Goal: Task Accomplishment & Management: Manage account settings

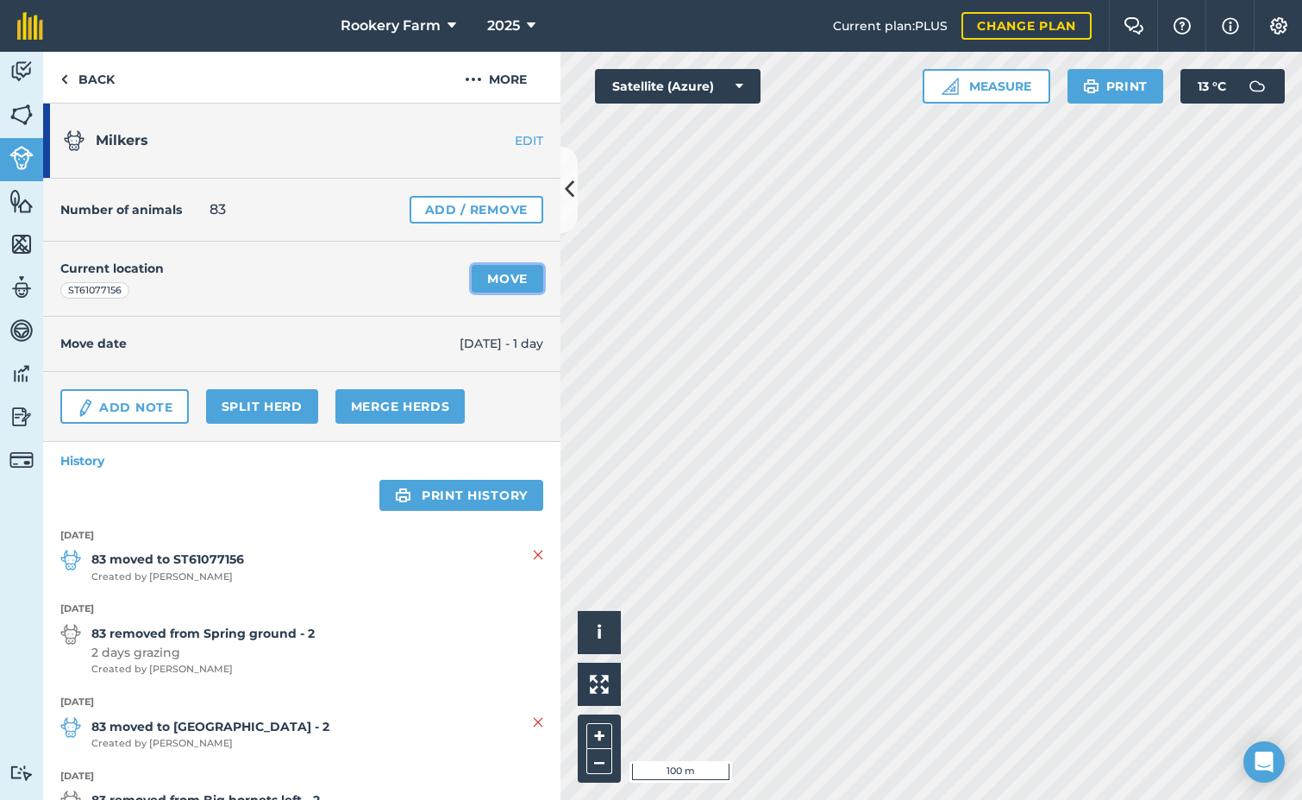
click at [472, 278] on link "Move" at bounding box center [508, 279] width 72 height 28
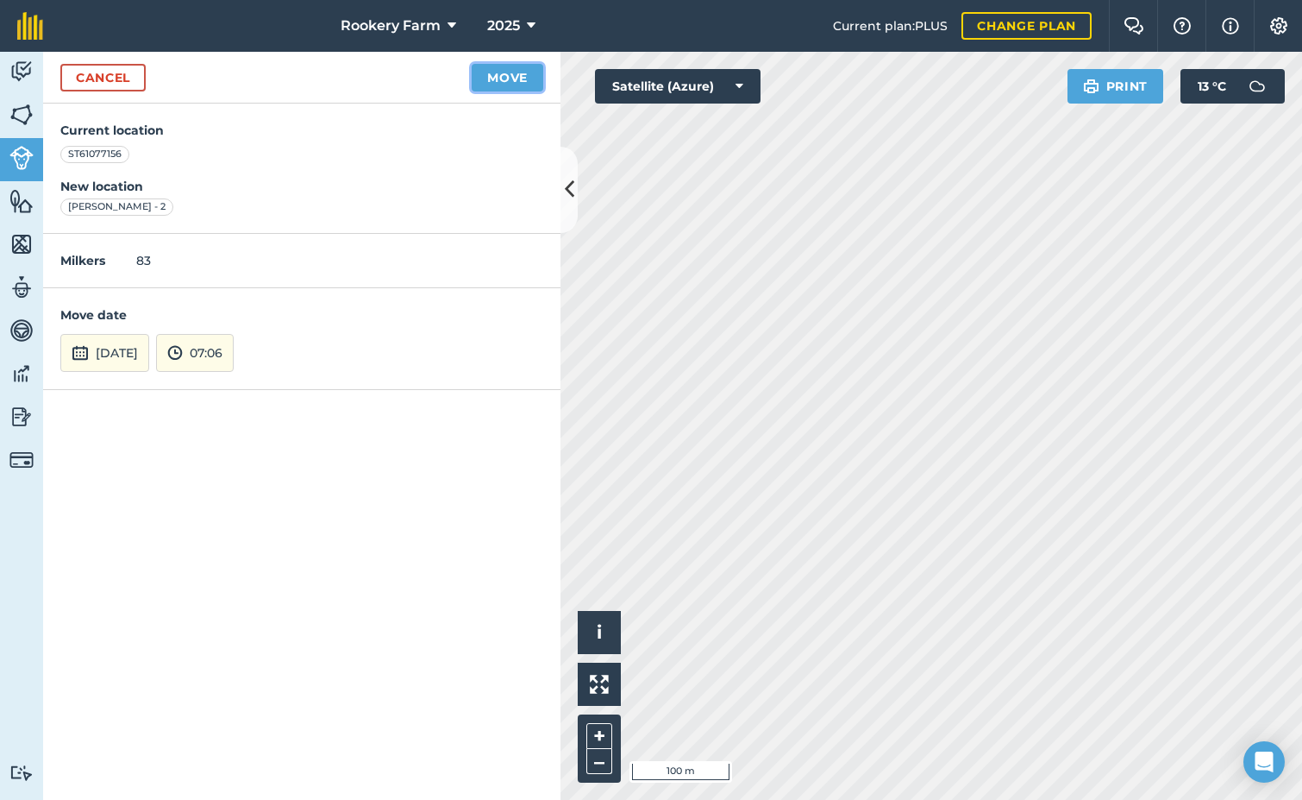
click at [512, 82] on button "Move" at bounding box center [508, 78] width 72 height 28
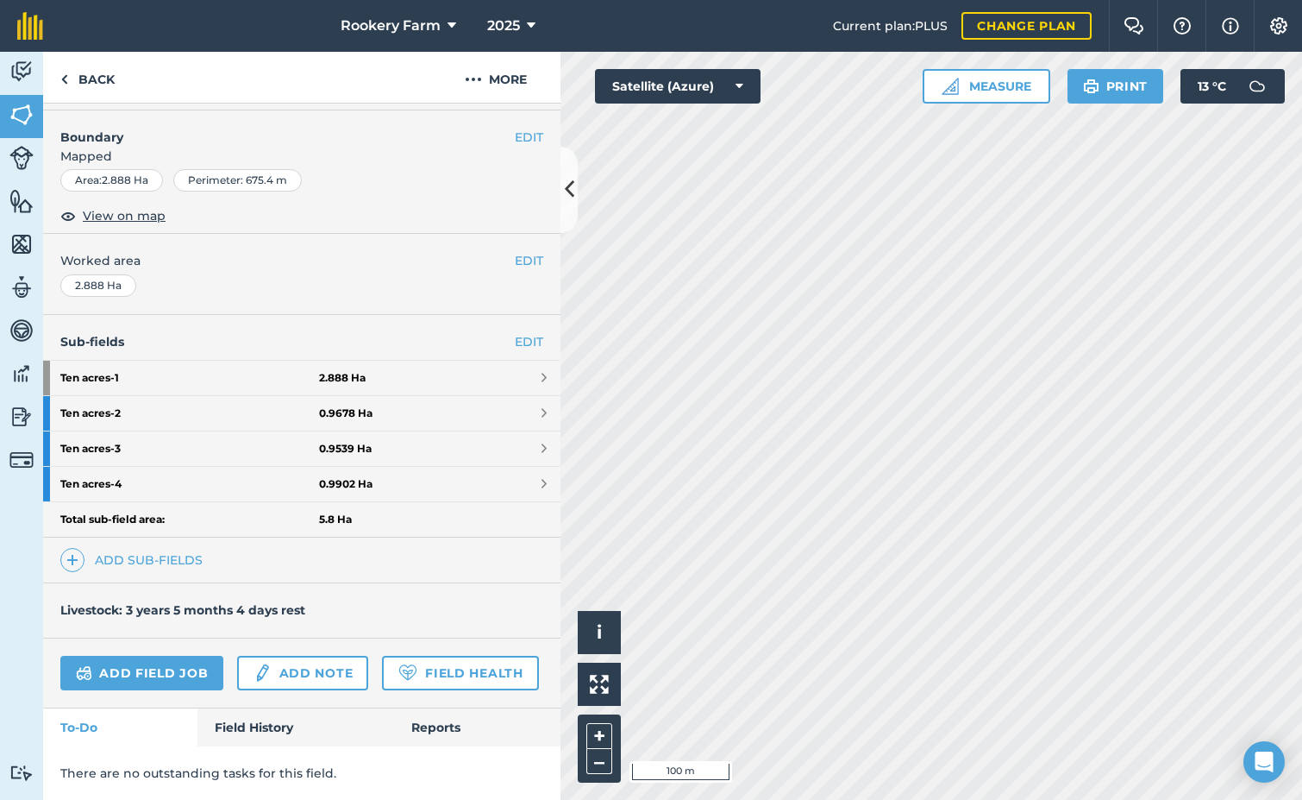
scroll to position [267, 0]
click at [266, 719] on link "Field History" at bounding box center [296, 727] width 196 height 38
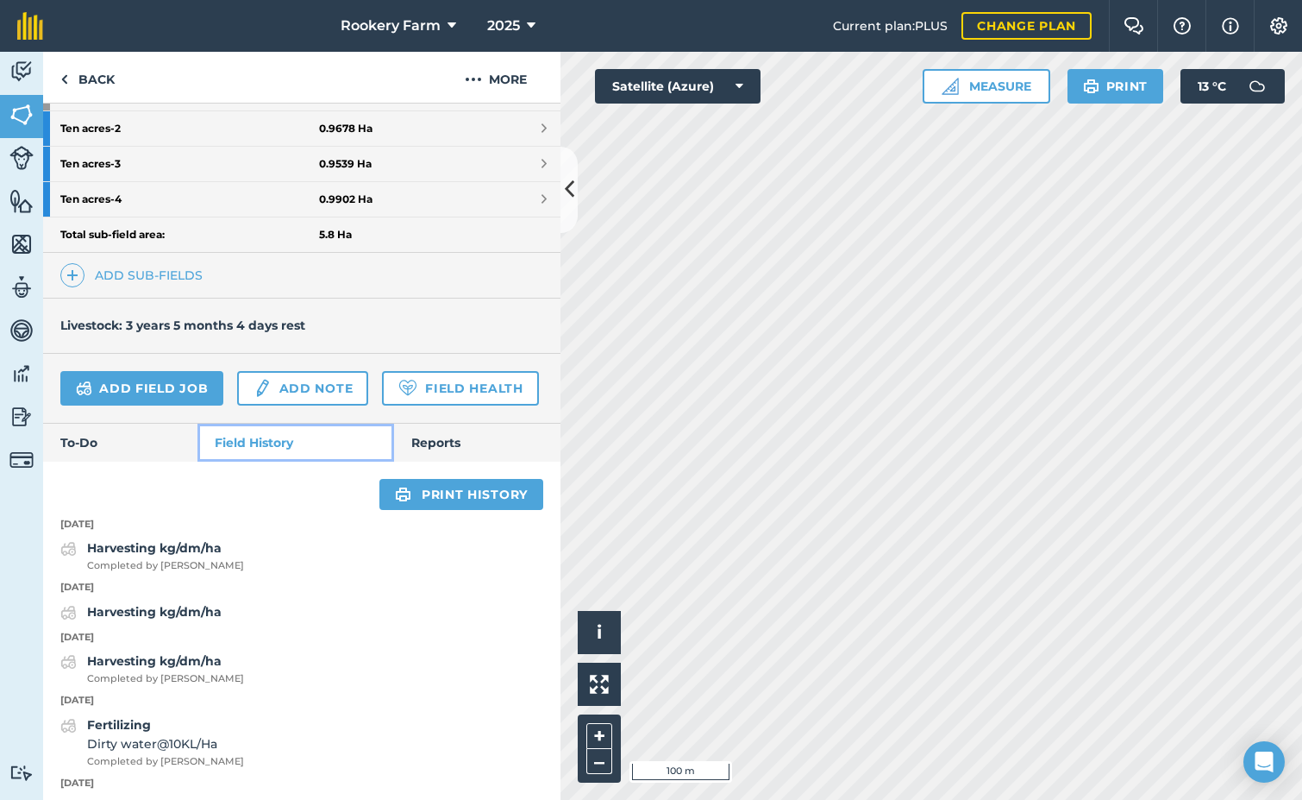
scroll to position [525, 0]
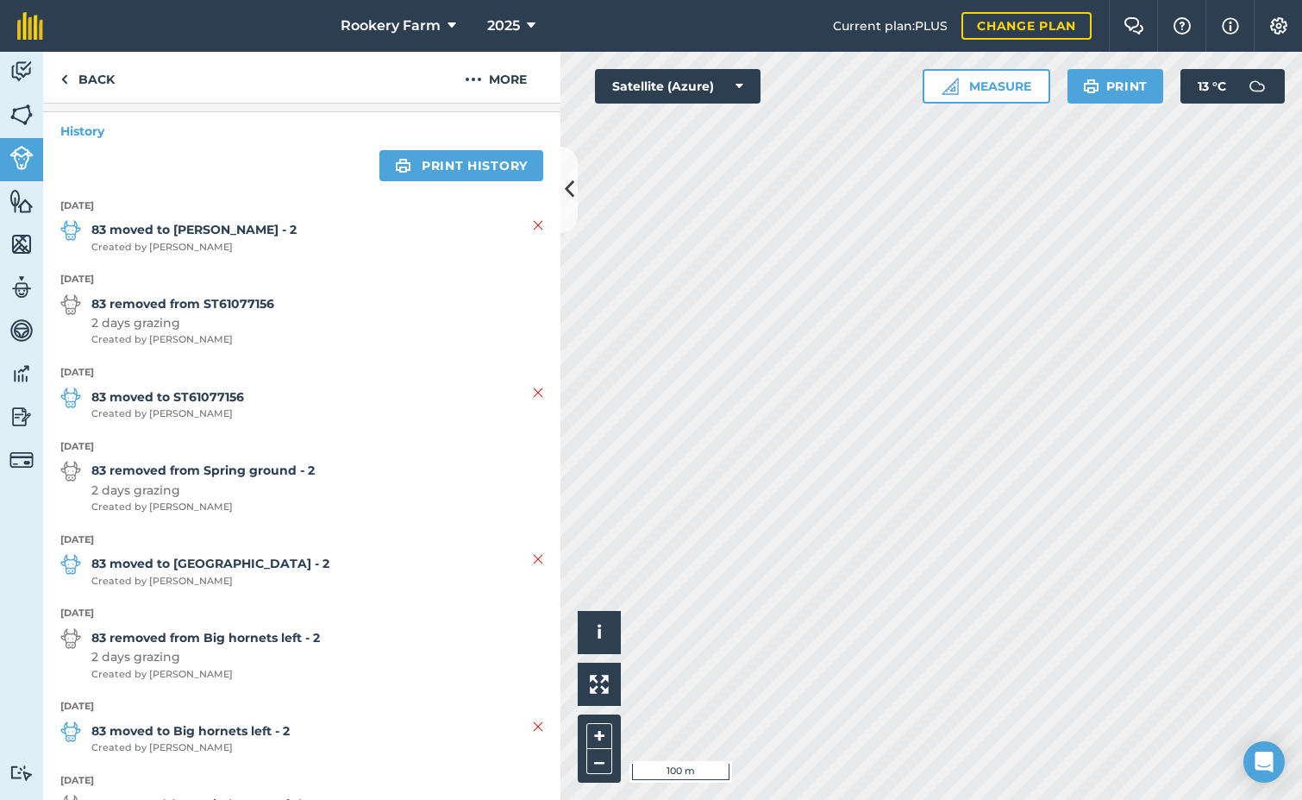
scroll to position [345, 0]
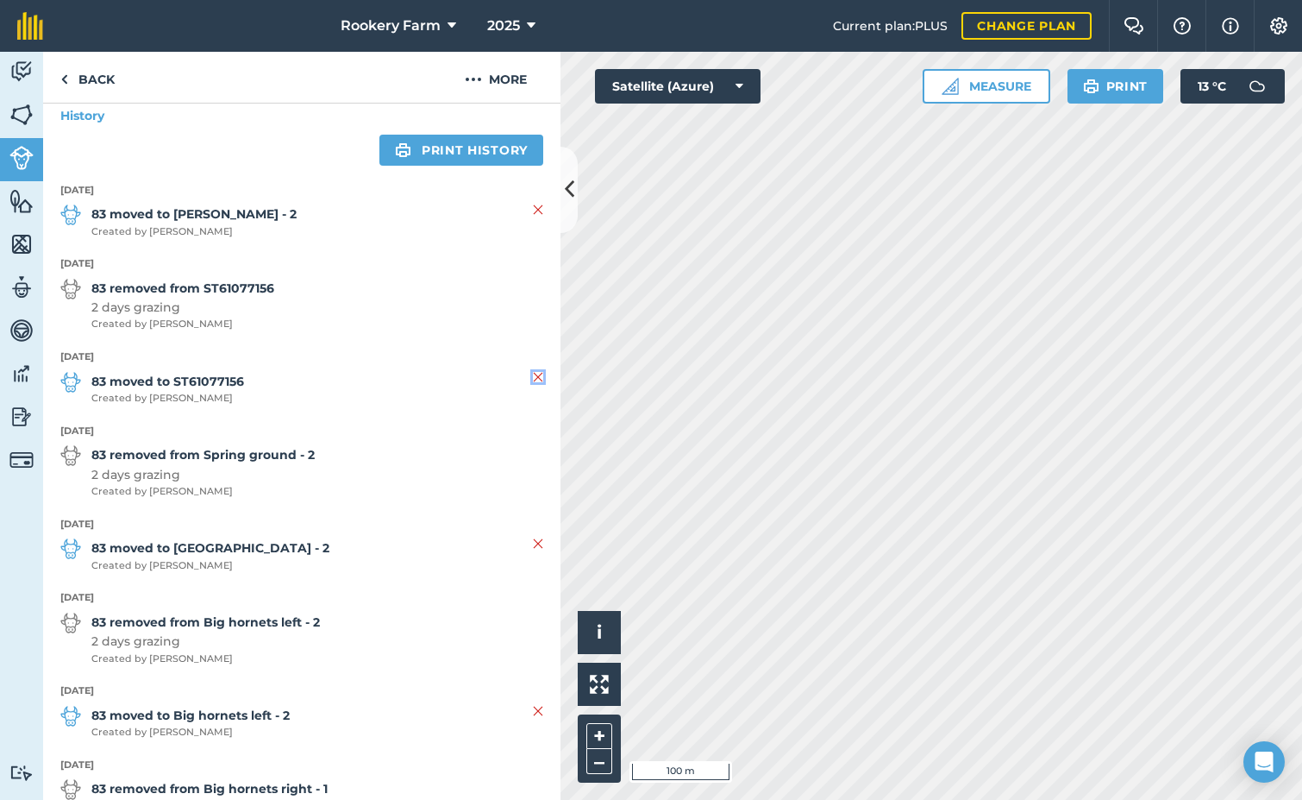
click at [533, 375] on img at bounding box center [538, 377] width 10 height 21
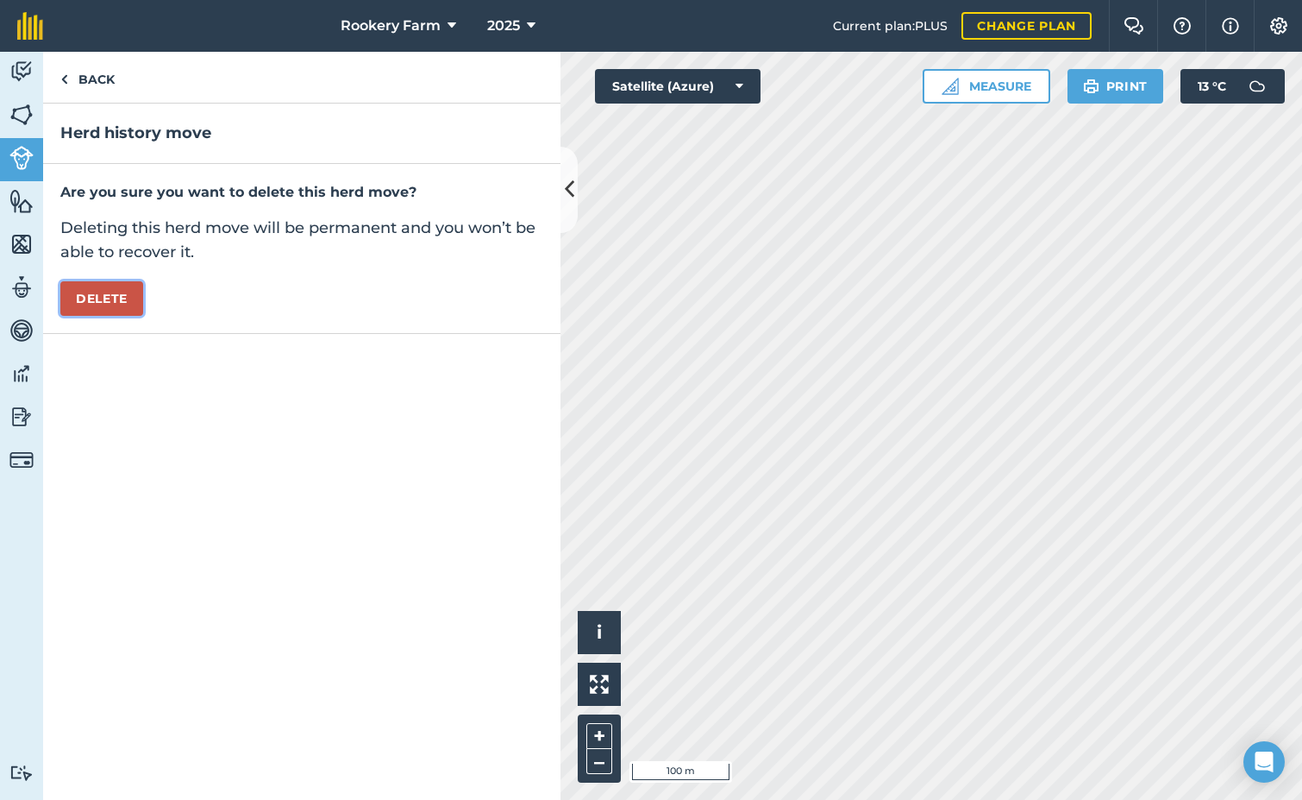
click at [110, 291] on button "Delete" at bounding box center [101, 298] width 83 height 35
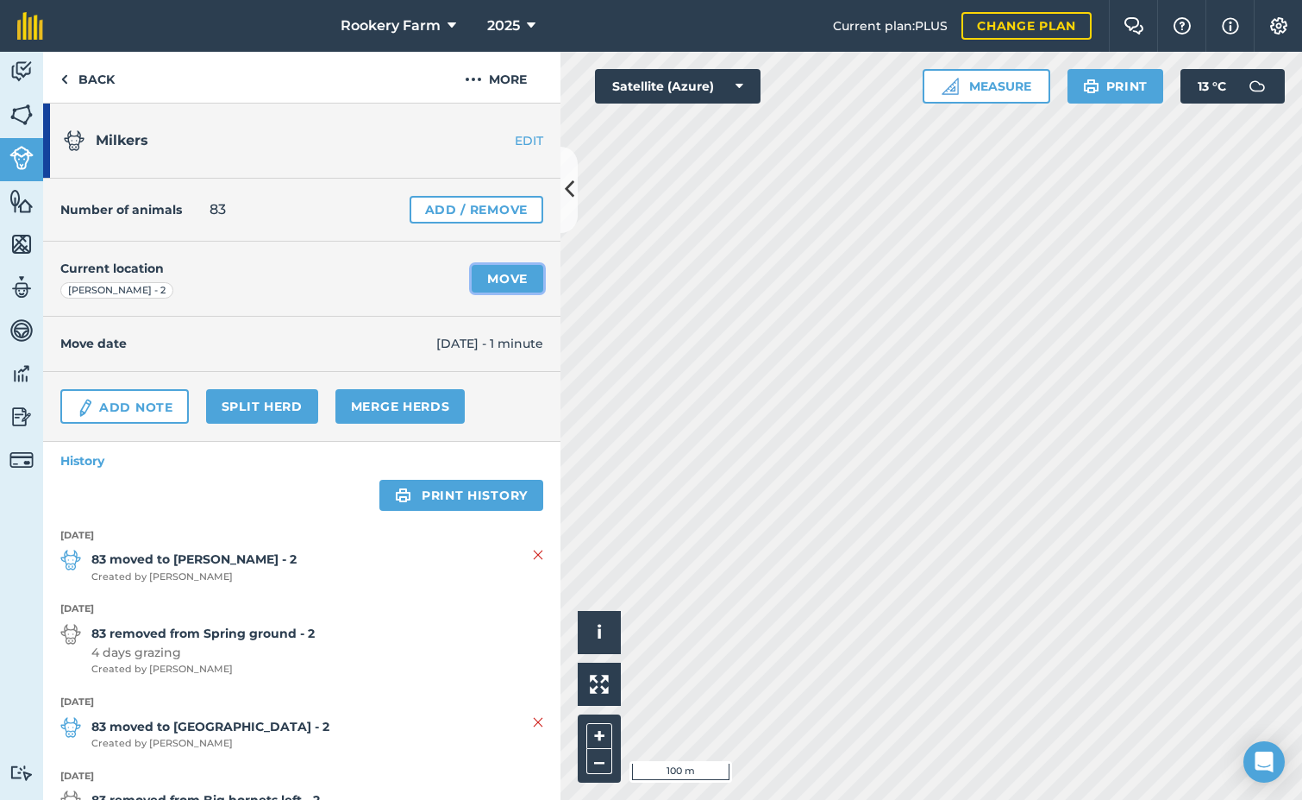
click at [515, 277] on link "Move" at bounding box center [508, 279] width 72 height 28
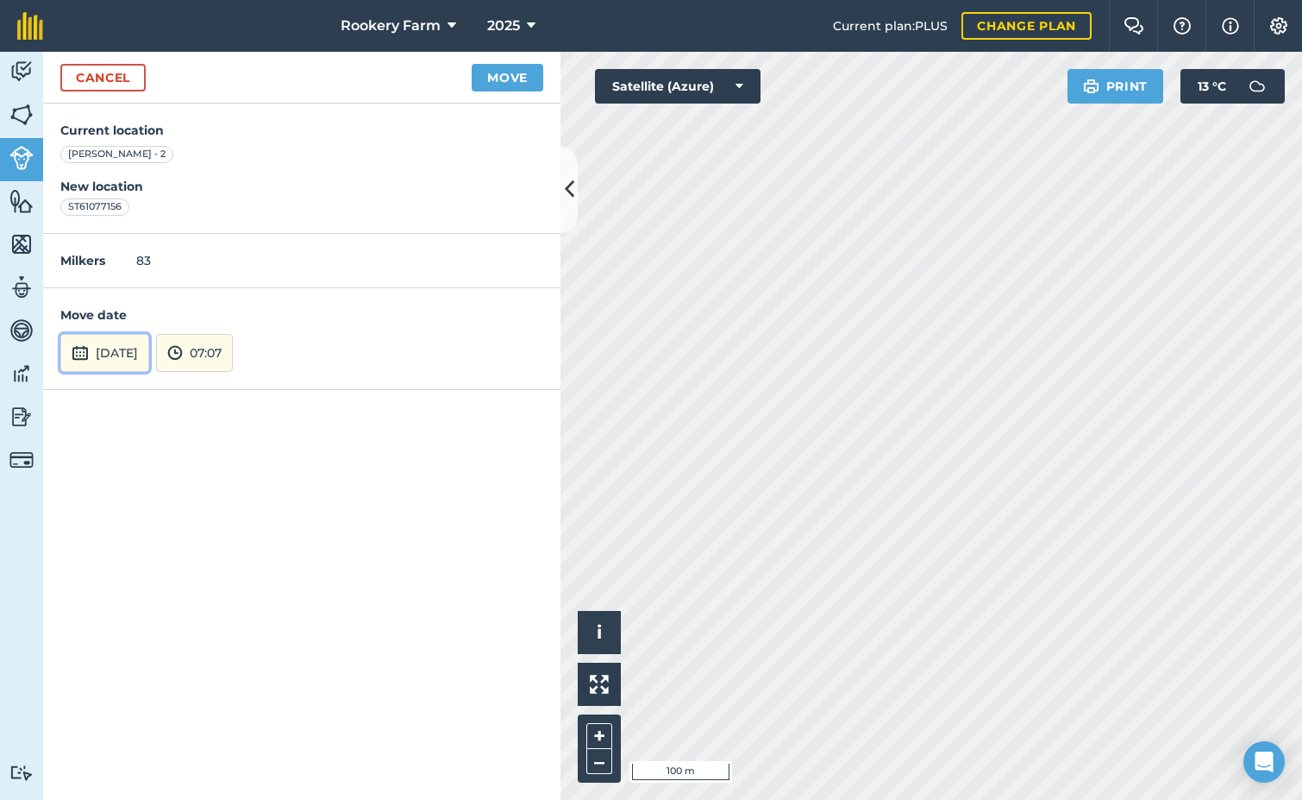
click at [149, 365] on button "[DATE]" at bounding box center [104, 353] width 89 height 38
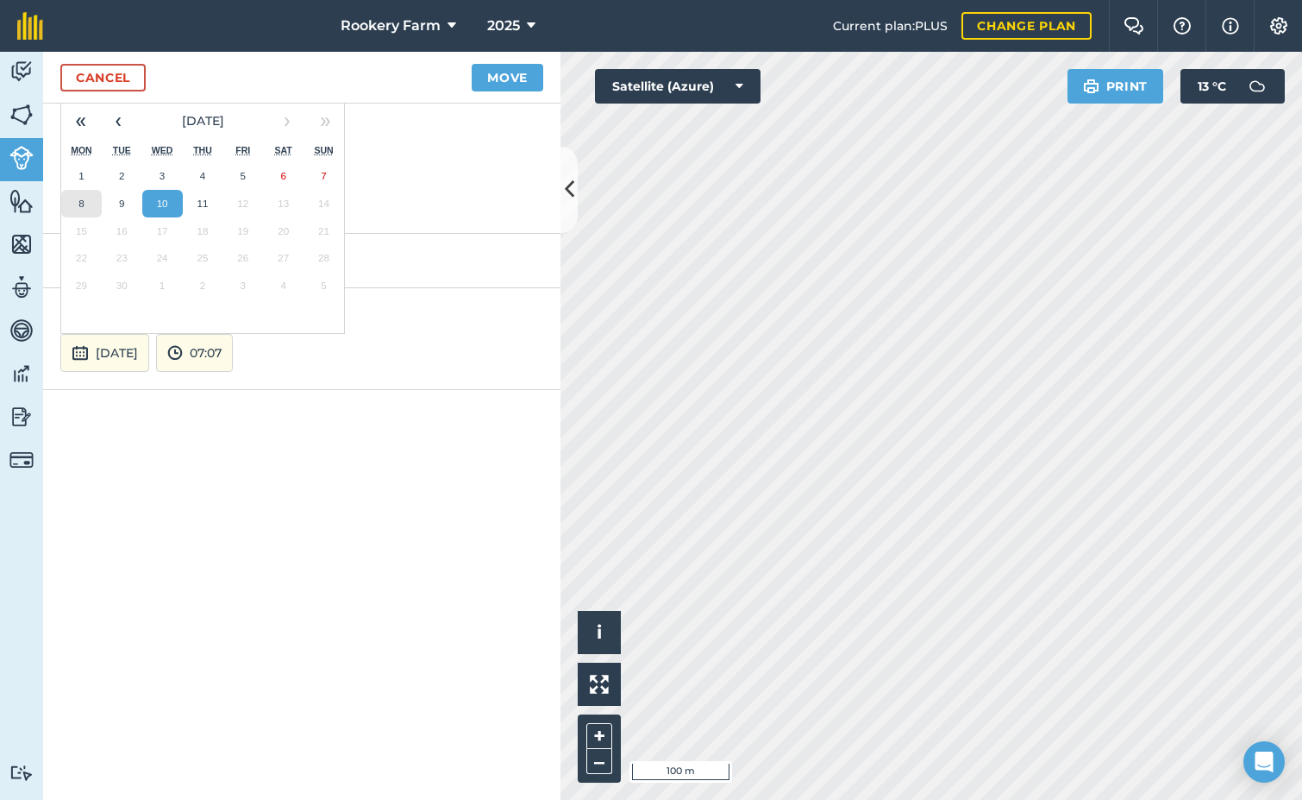
click at [91, 198] on button "8" at bounding box center [81, 204] width 41 height 28
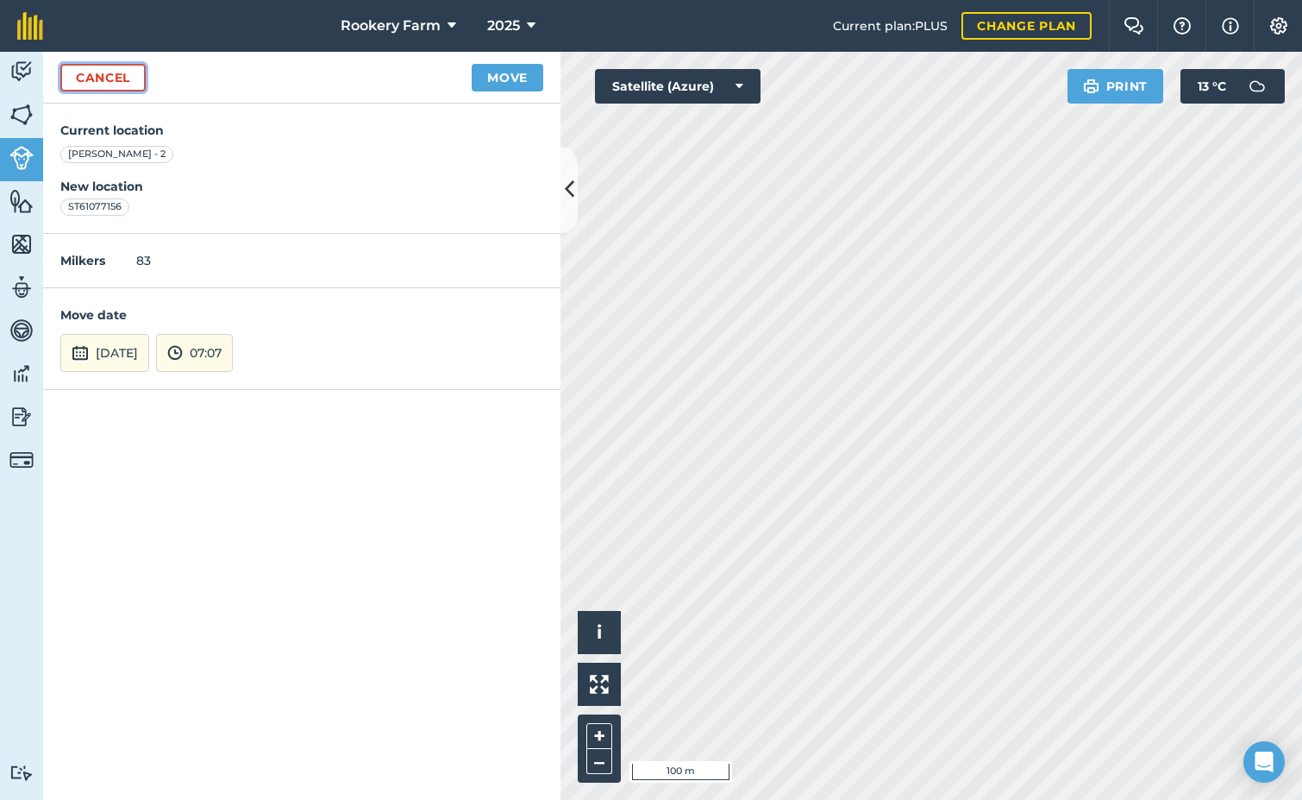
click at [122, 78] on link "Cancel" at bounding box center [102, 78] width 85 height 28
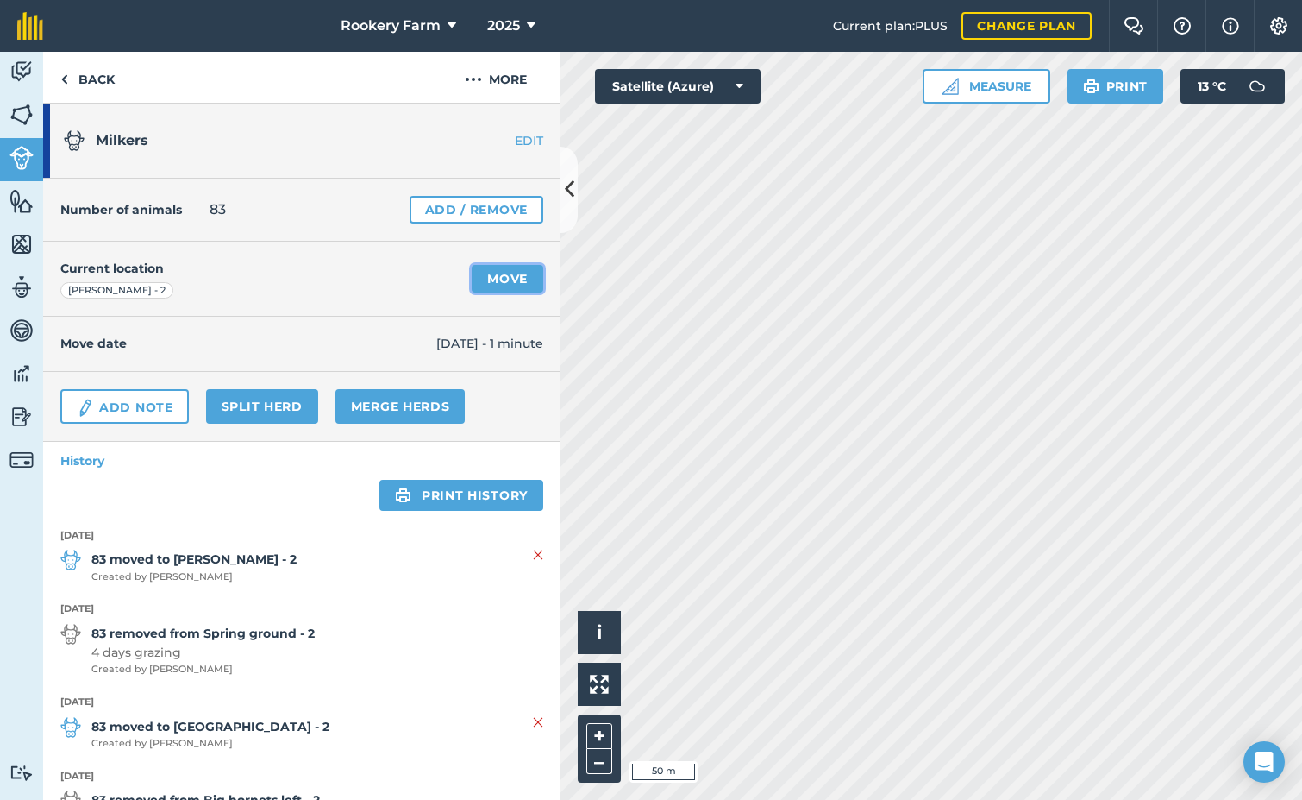
click at [502, 279] on link "Move" at bounding box center [508, 279] width 72 height 28
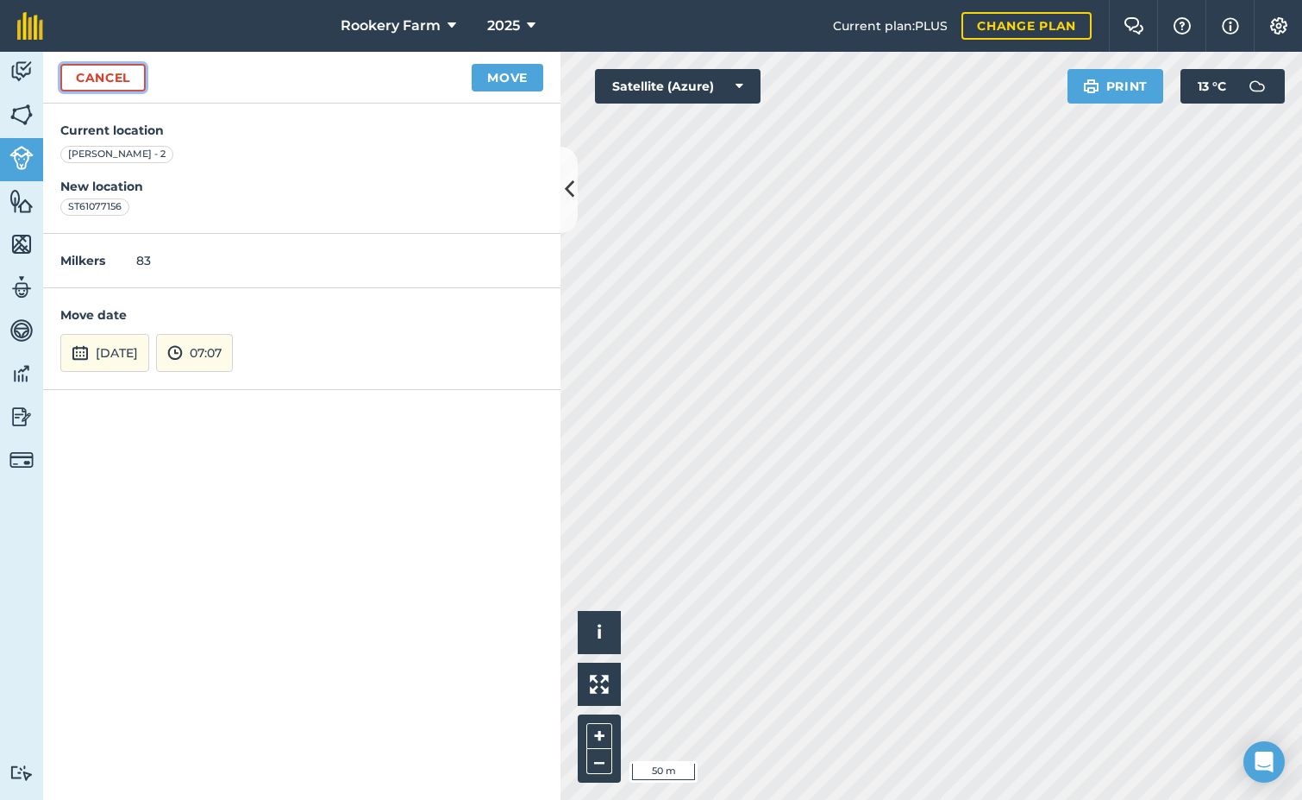
click at [122, 87] on link "Cancel" at bounding box center [102, 78] width 85 height 28
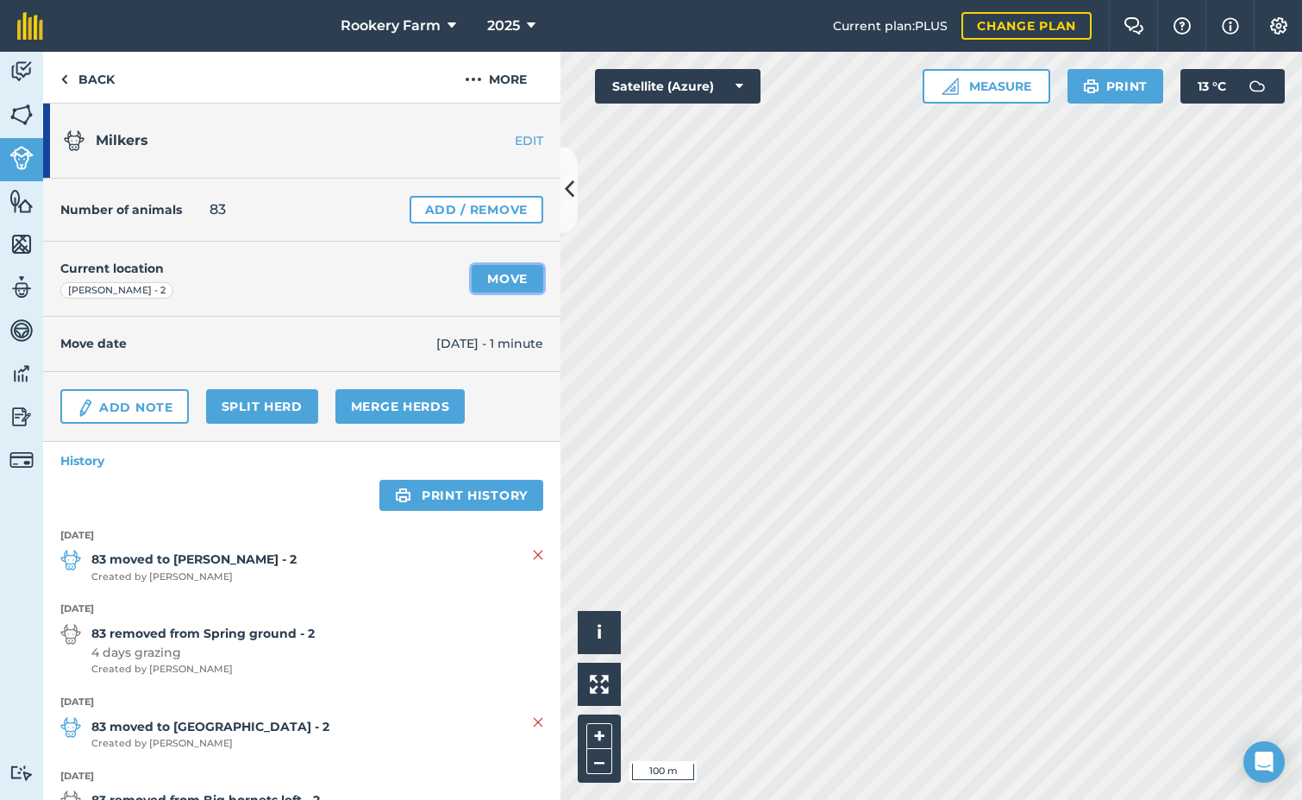
click at [472, 283] on link "Move" at bounding box center [508, 279] width 72 height 28
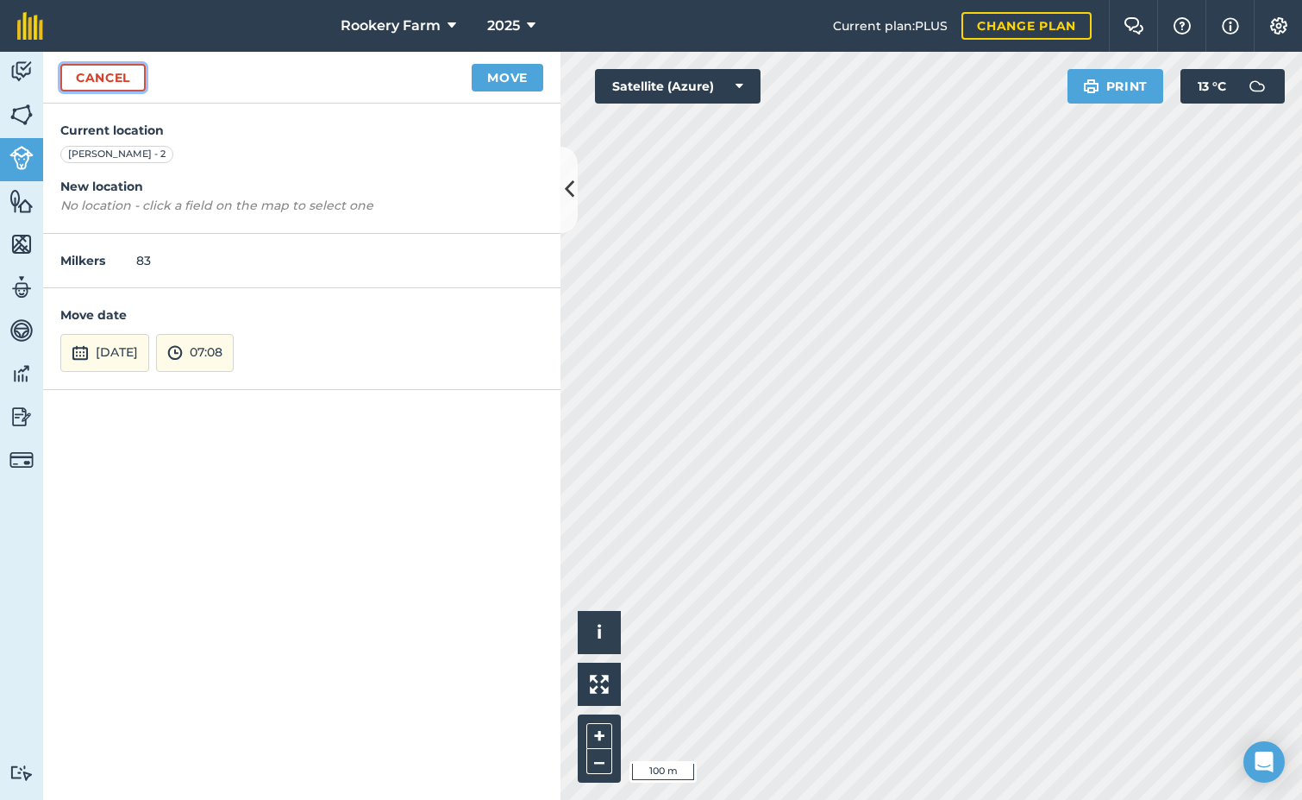
click at [121, 77] on link "Cancel" at bounding box center [102, 78] width 85 height 28
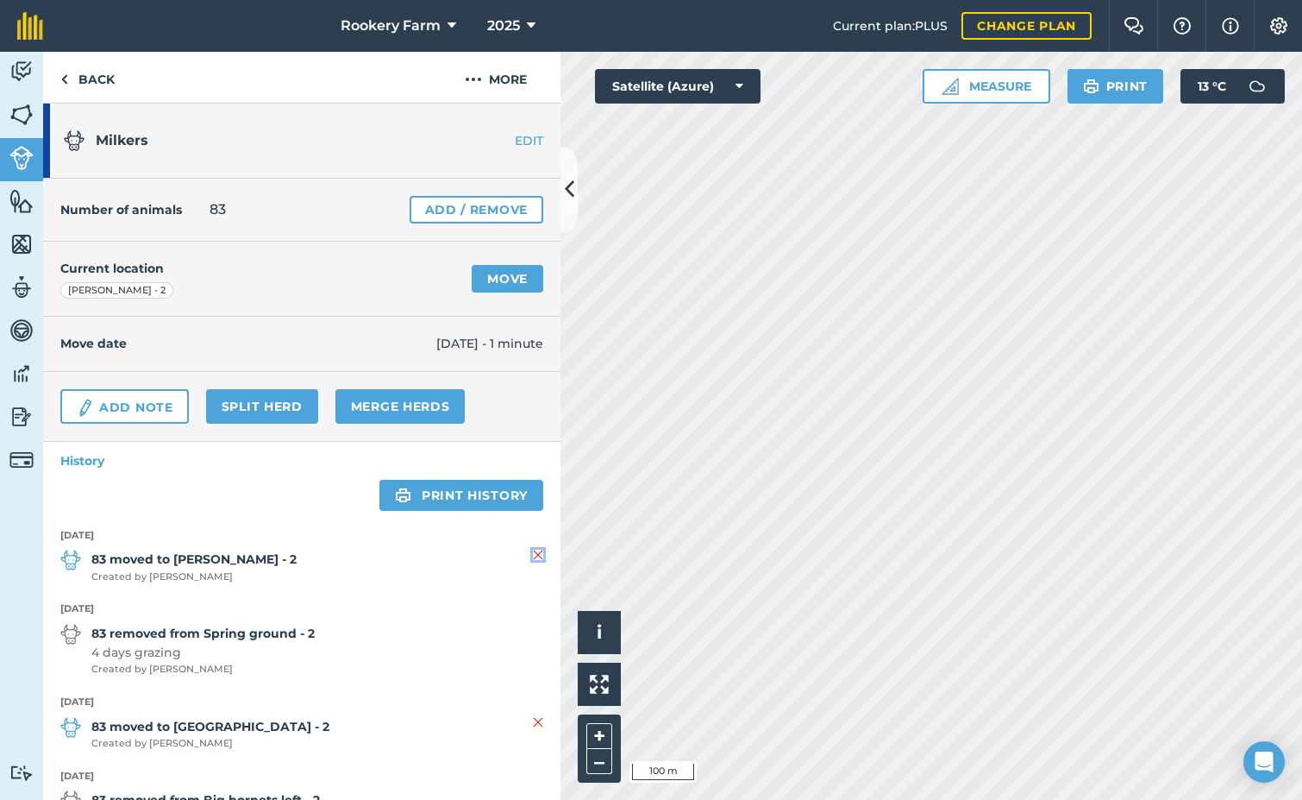
click at [533, 554] on img at bounding box center [538, 554] width 10 height 21
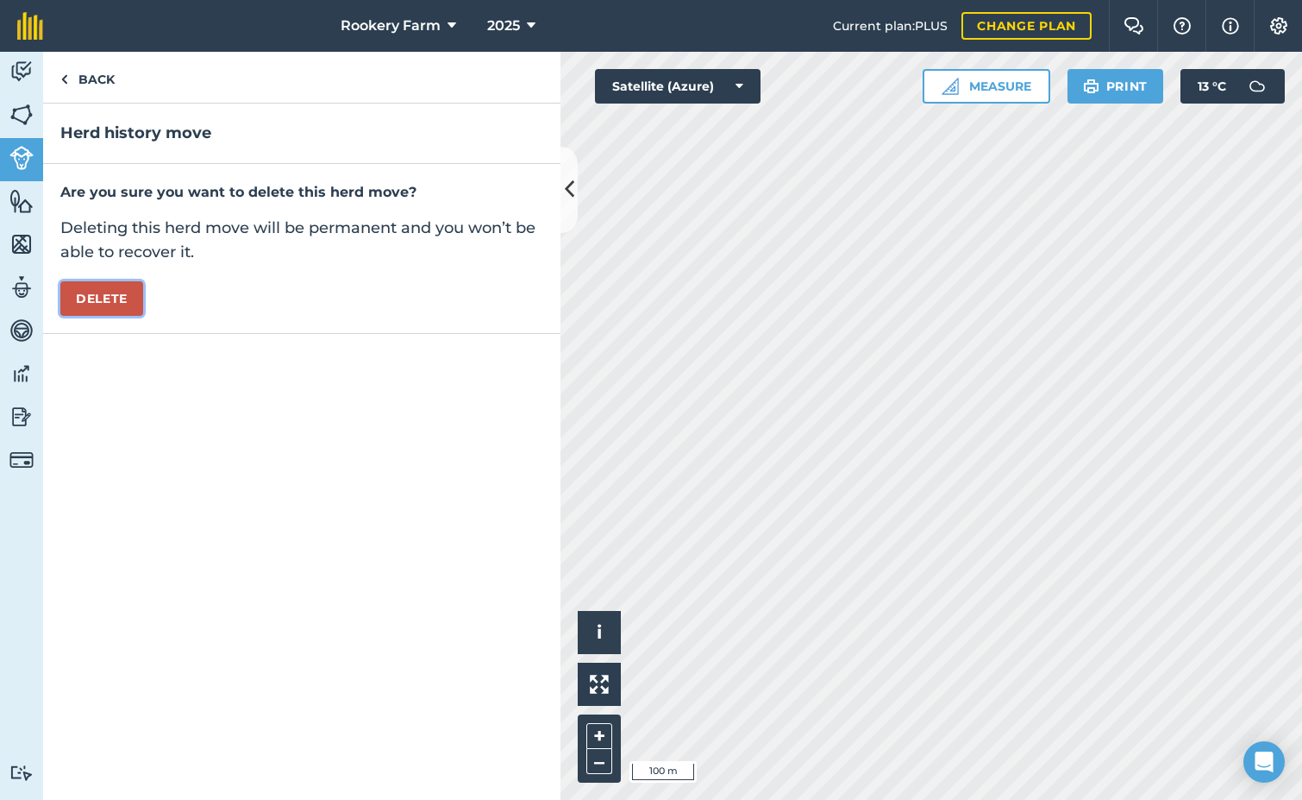
click at [114, 289] on button "Delete" at bounding box center [101, 298] width 83 height 35
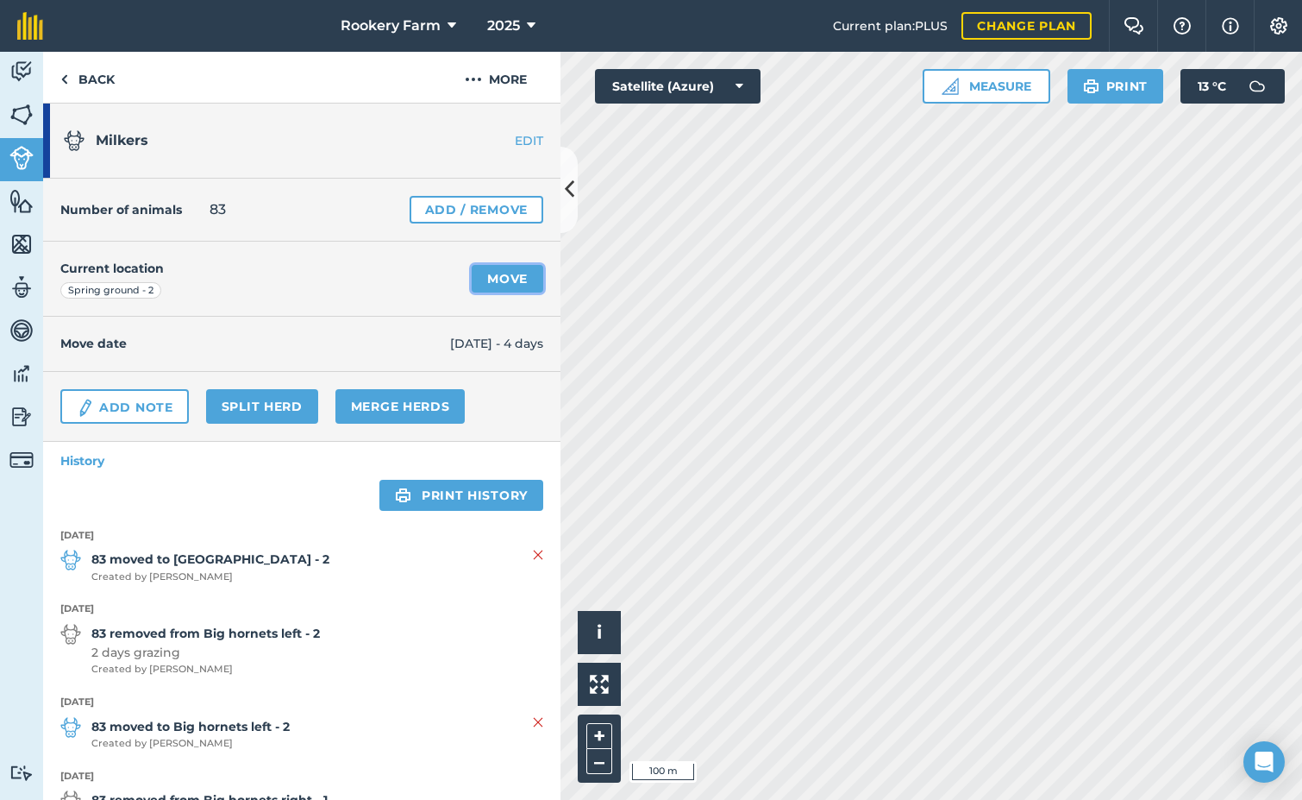
click at [481, 274] on link "Move" at bounding box center [508, 279] width 72 height 28
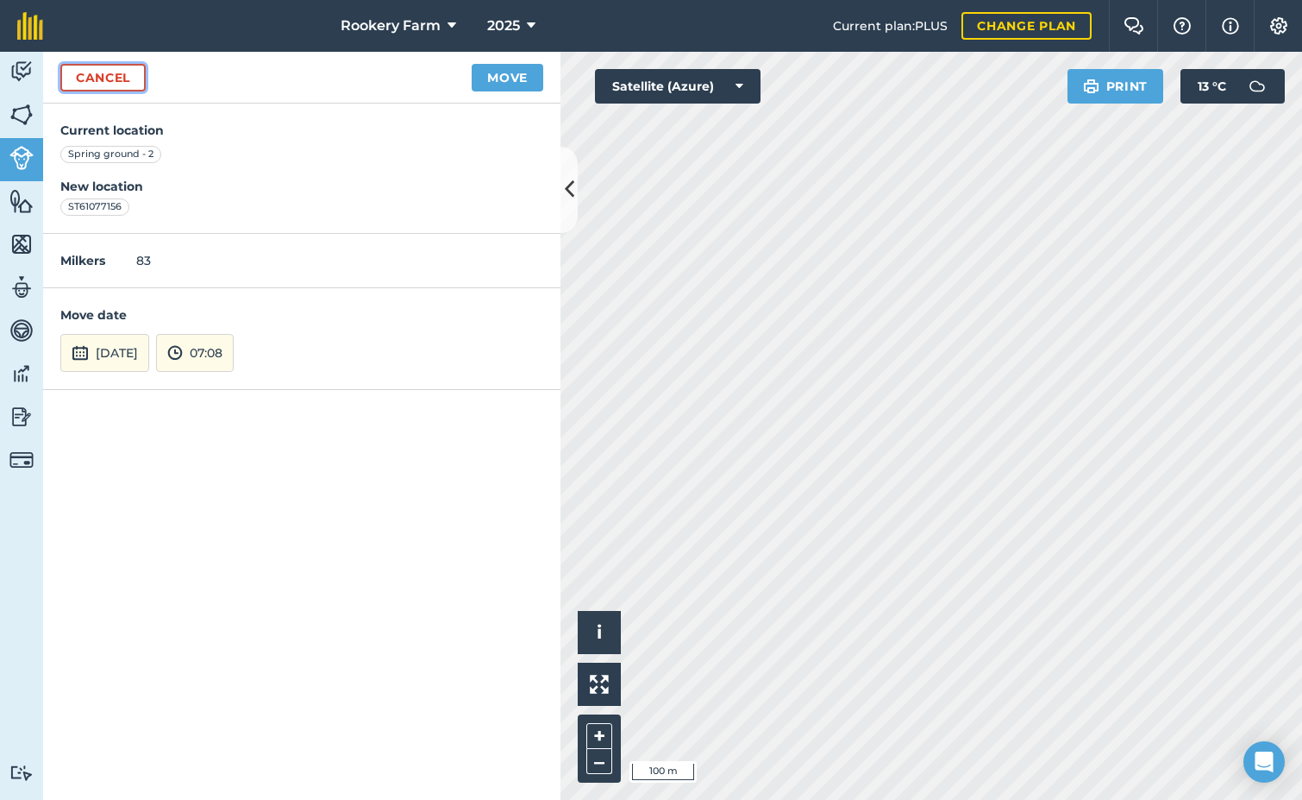
click at [119, 73] on link "Cancel" at bounding box center [102, 78] width 85 height 28
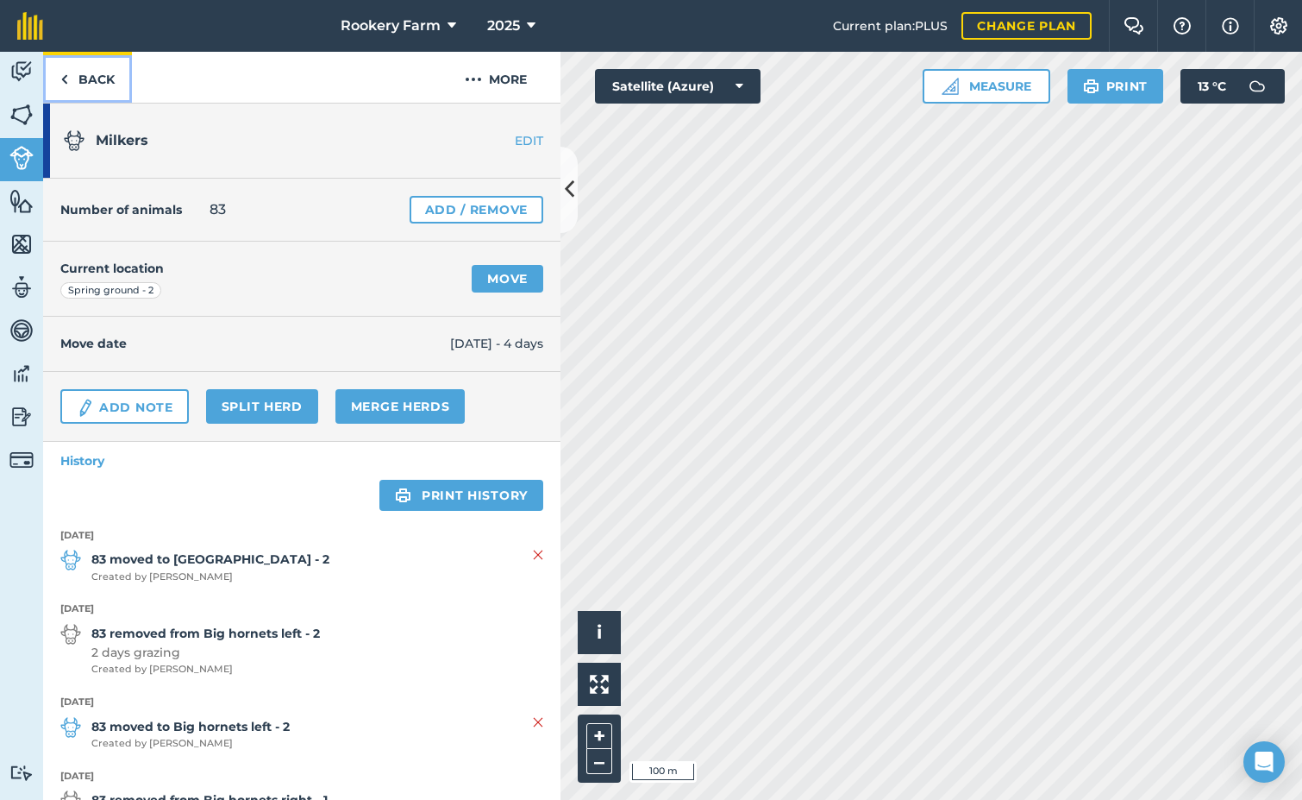
click at [87, 90] on link "Back" at bounding box center [87, 77] width 89 height 51
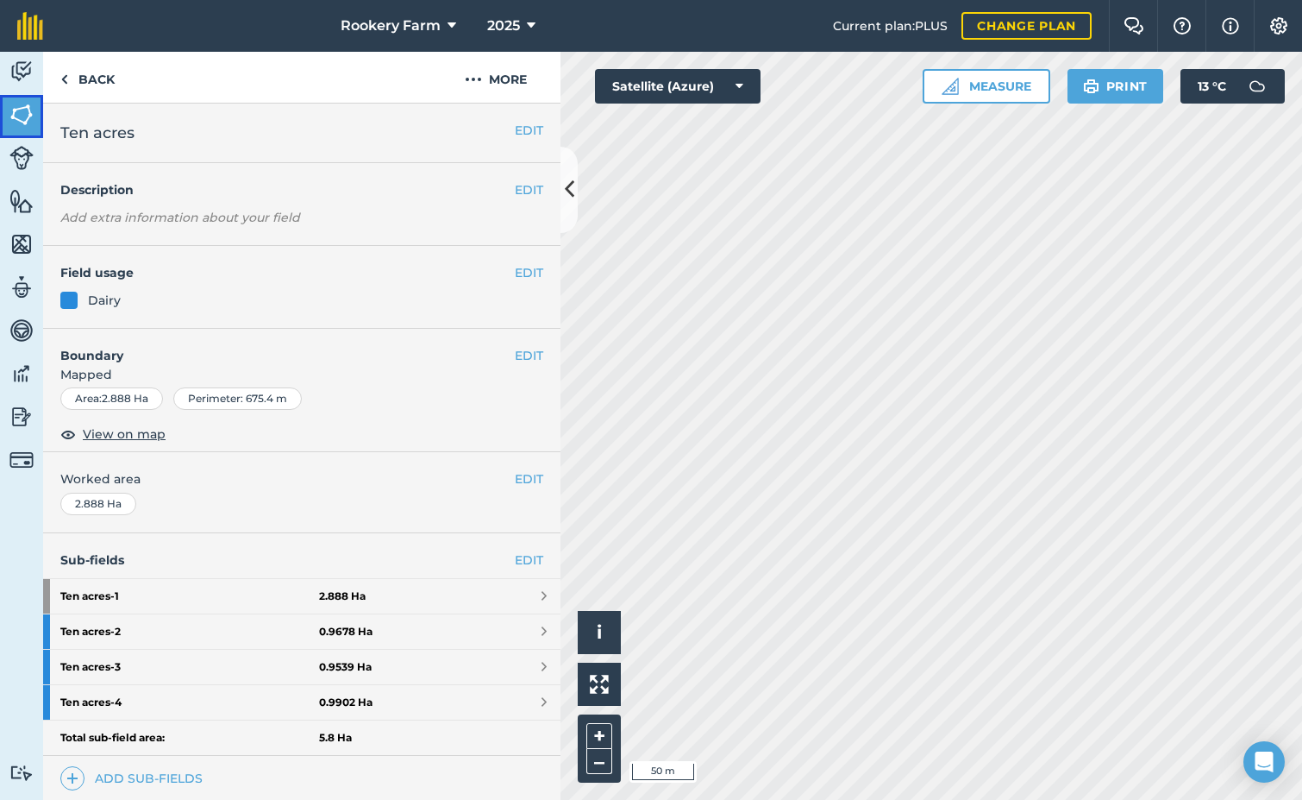
click at [15, 116] on img at bounding box center [21, 115] width 24 height 26
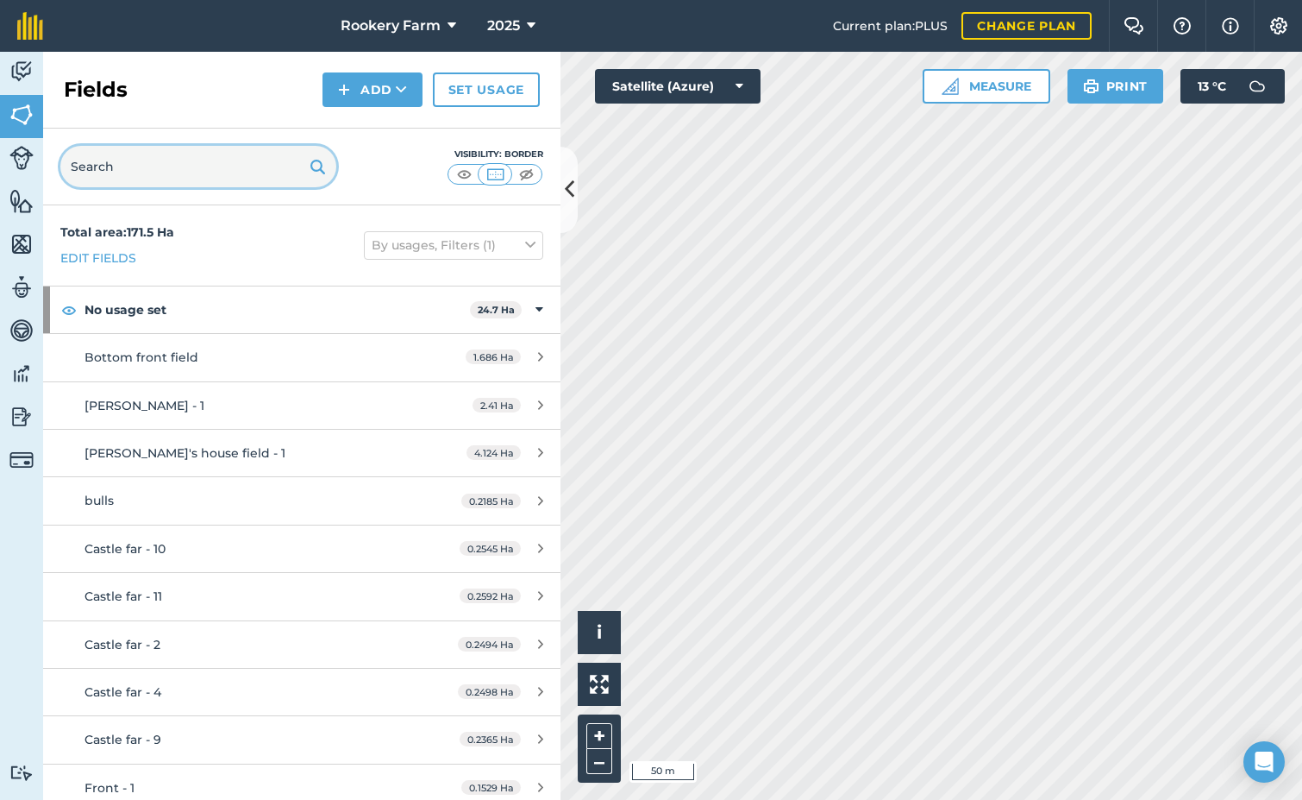
click at [157, 156] on input "text" at bounding box center [198, 166] width 276 height 41
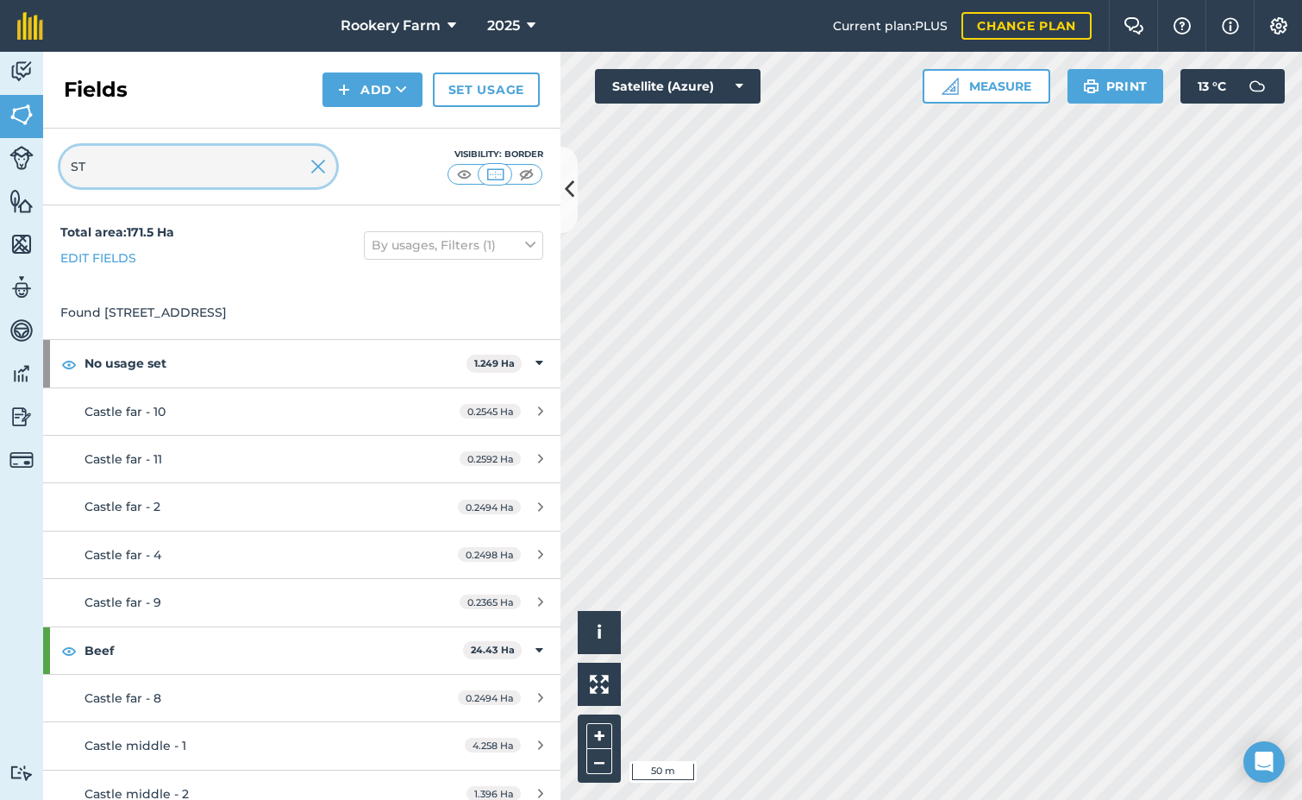
type input "ST"
click at [324, 165] on img at bounding box center [319, 166] width 16 height 21
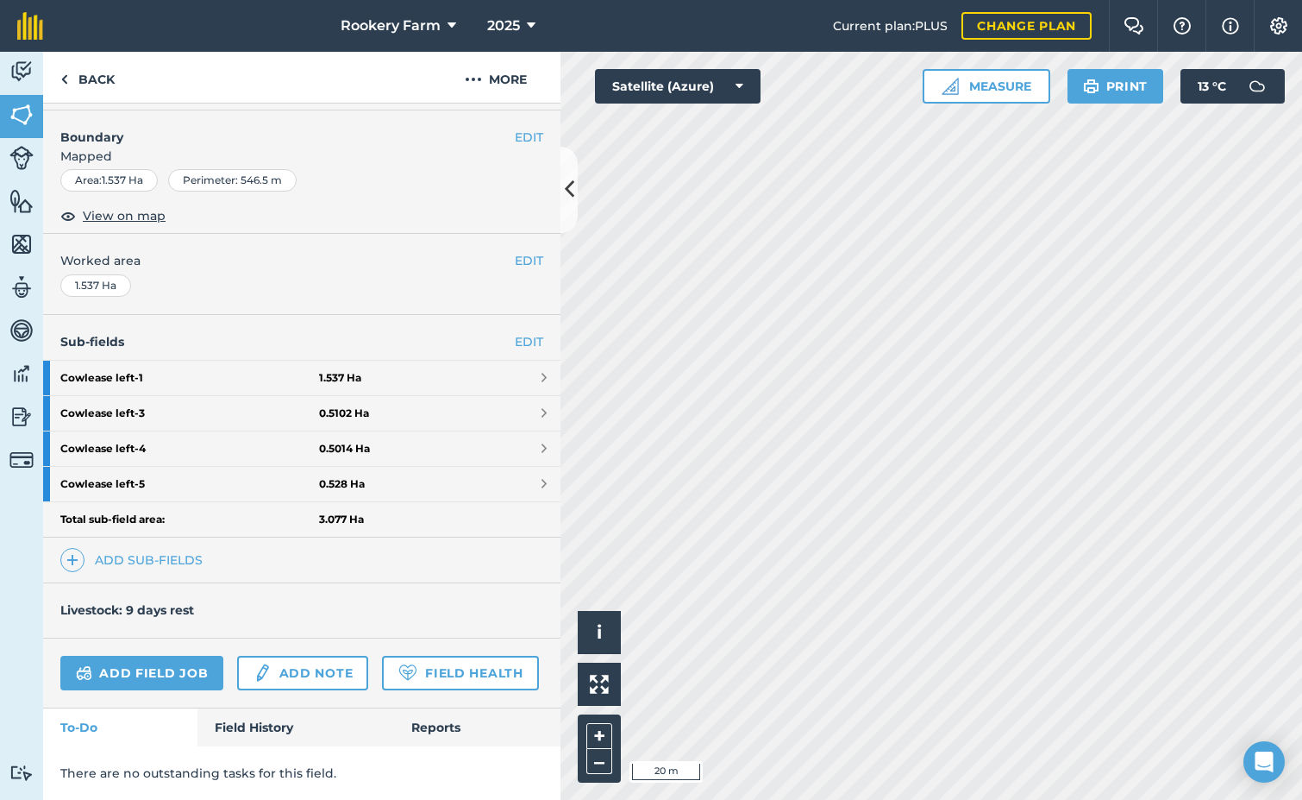
scroll to position [267, 0]
click at [22, 119] on img at bounding box center [21, 115] width 24 height 26
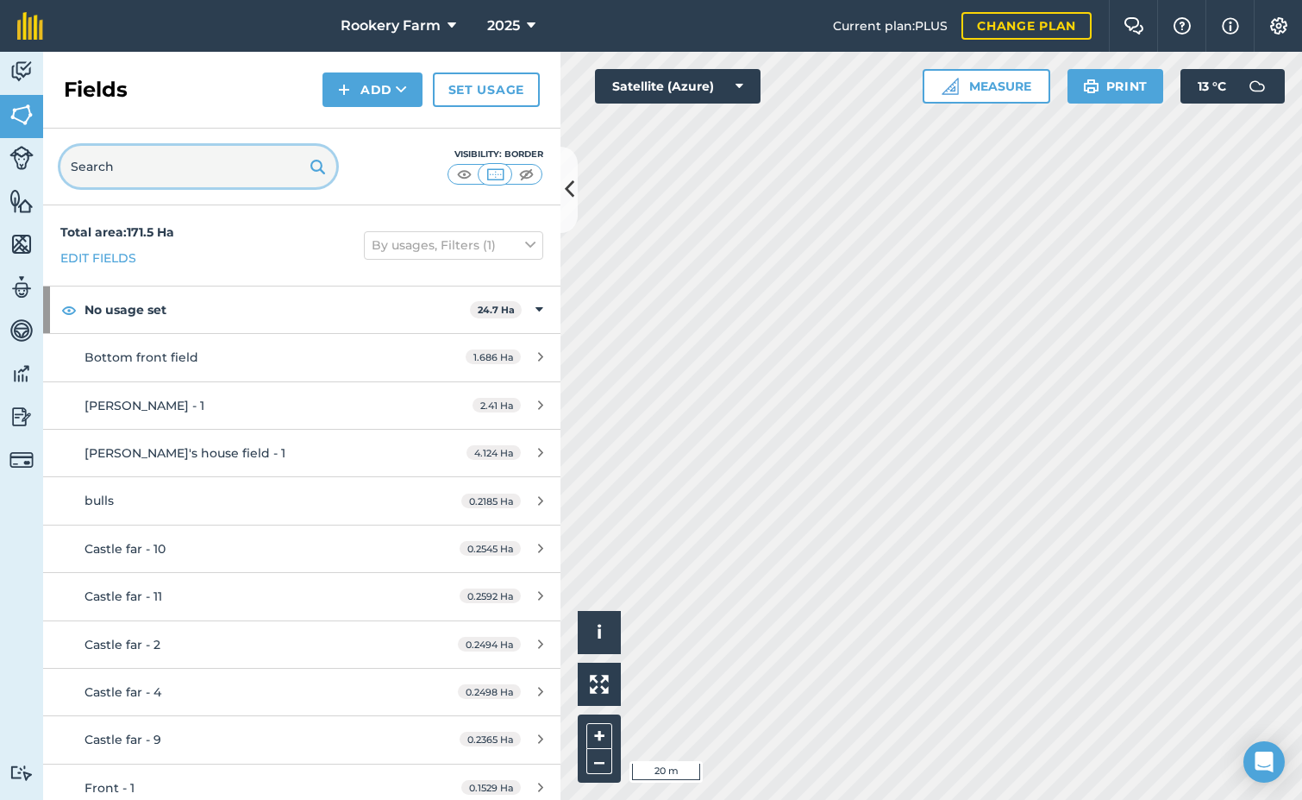
click at [131, 159] on input "text" at bounding box center [198, 166] width 276 height 41
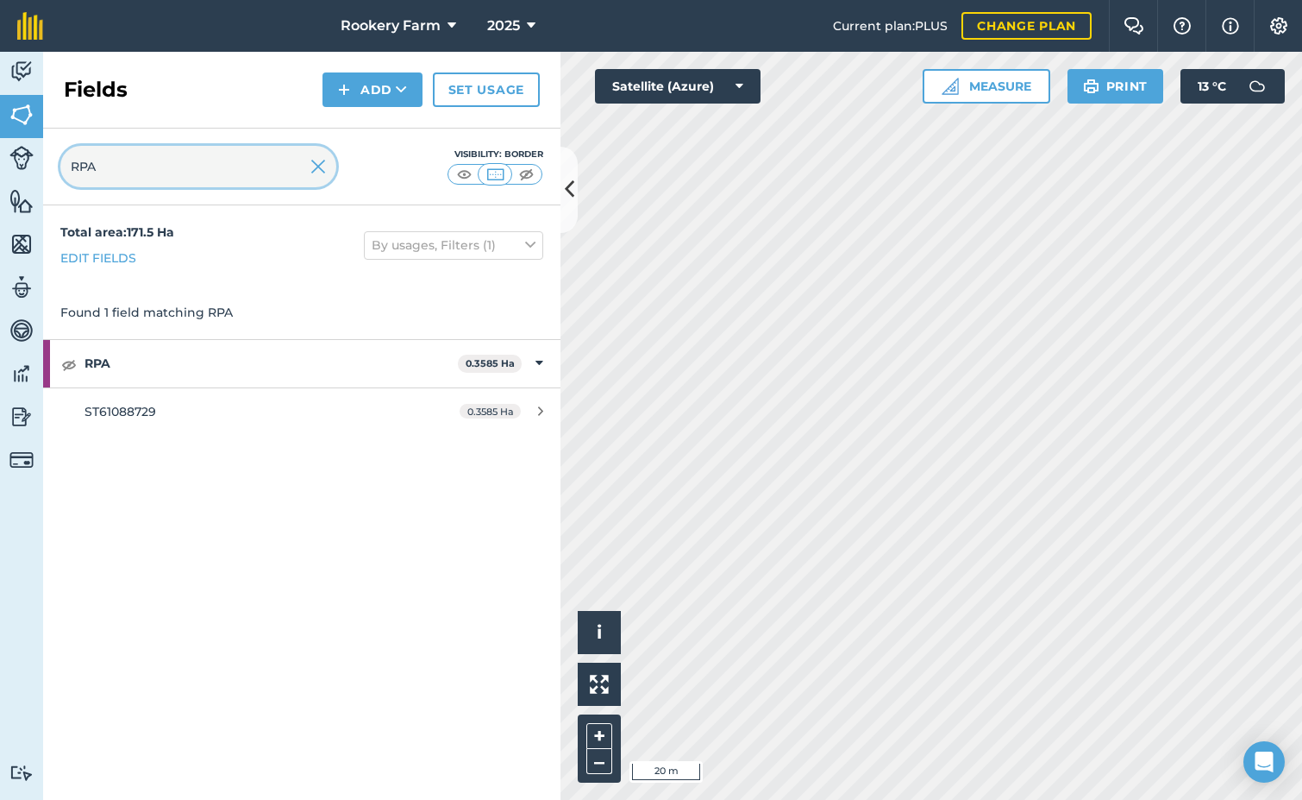
type input "RPA"
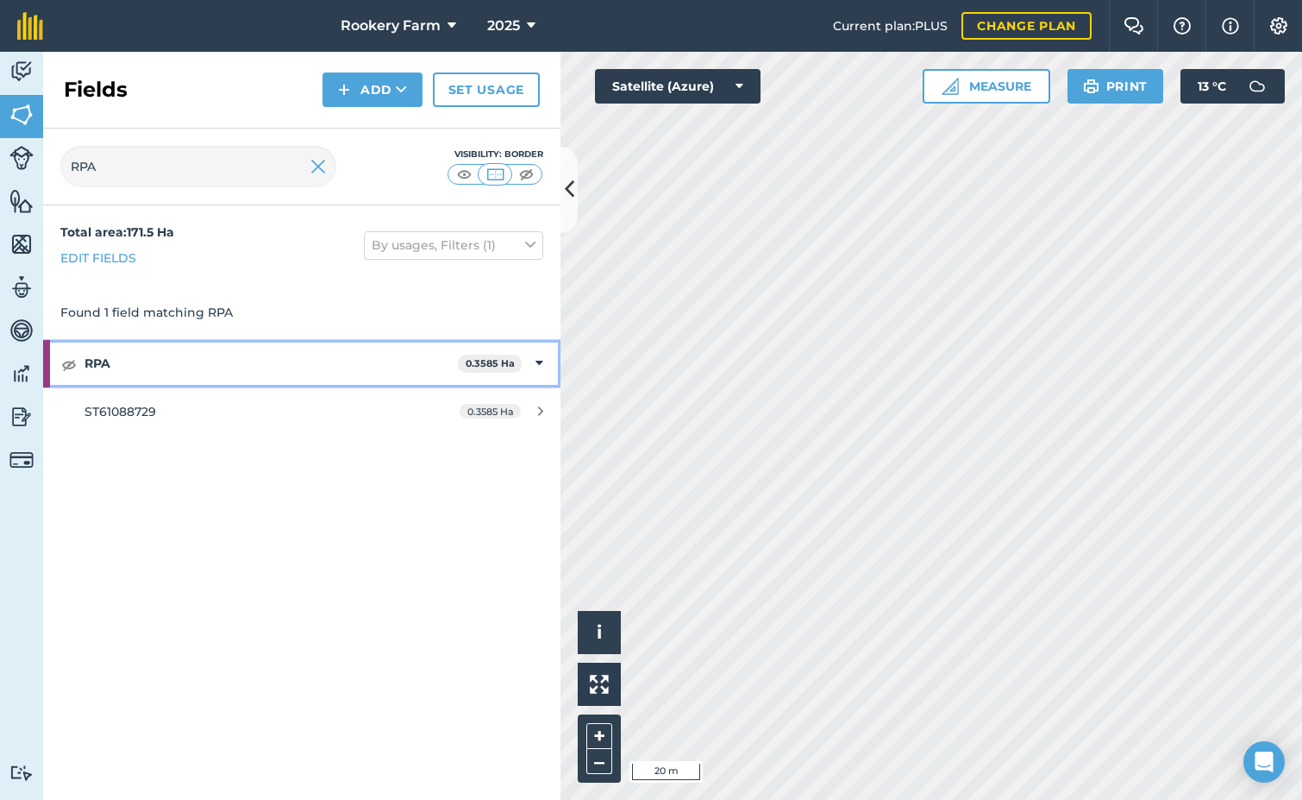
click at [234, 366] on strong "RPA" at bounding box center [271, 363] width 373 height 47
click at [234, 365] on strong "RPA" at bounding box center [273, 363] width 377 height 47
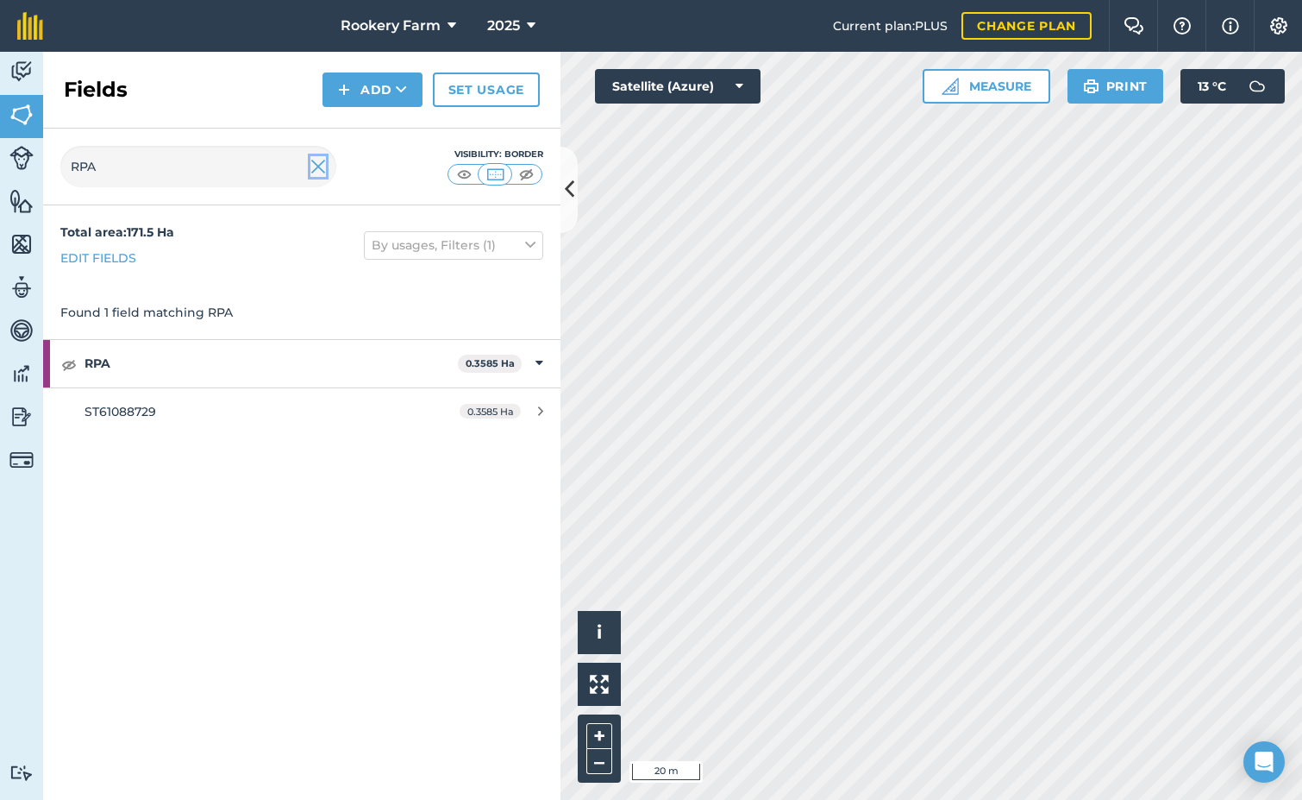
click at [313, 168] on img at bounding box center [319, 166] width 16 height 21
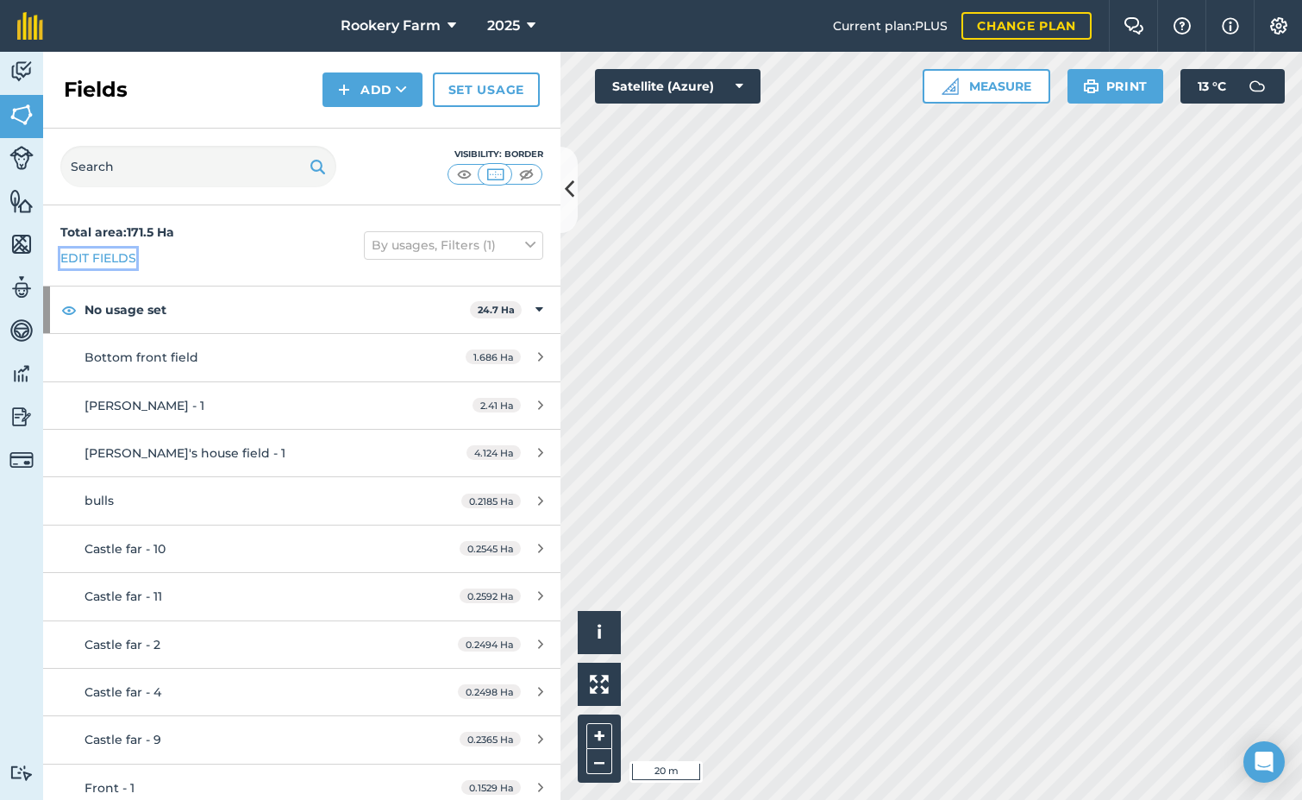
click at [95, 254] on link "Edit fields" at bounding box center [98, 257] width 76 height 19
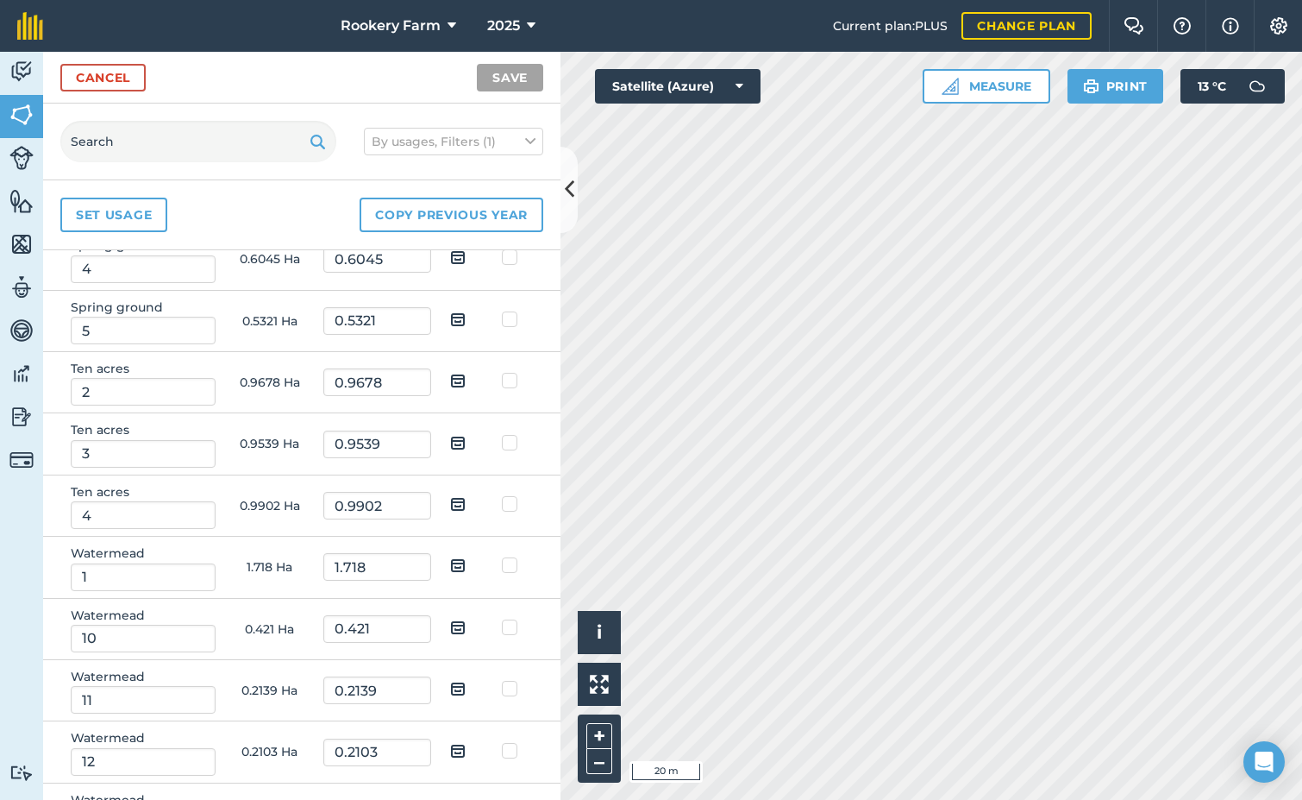
scroll to position [17521, 0]
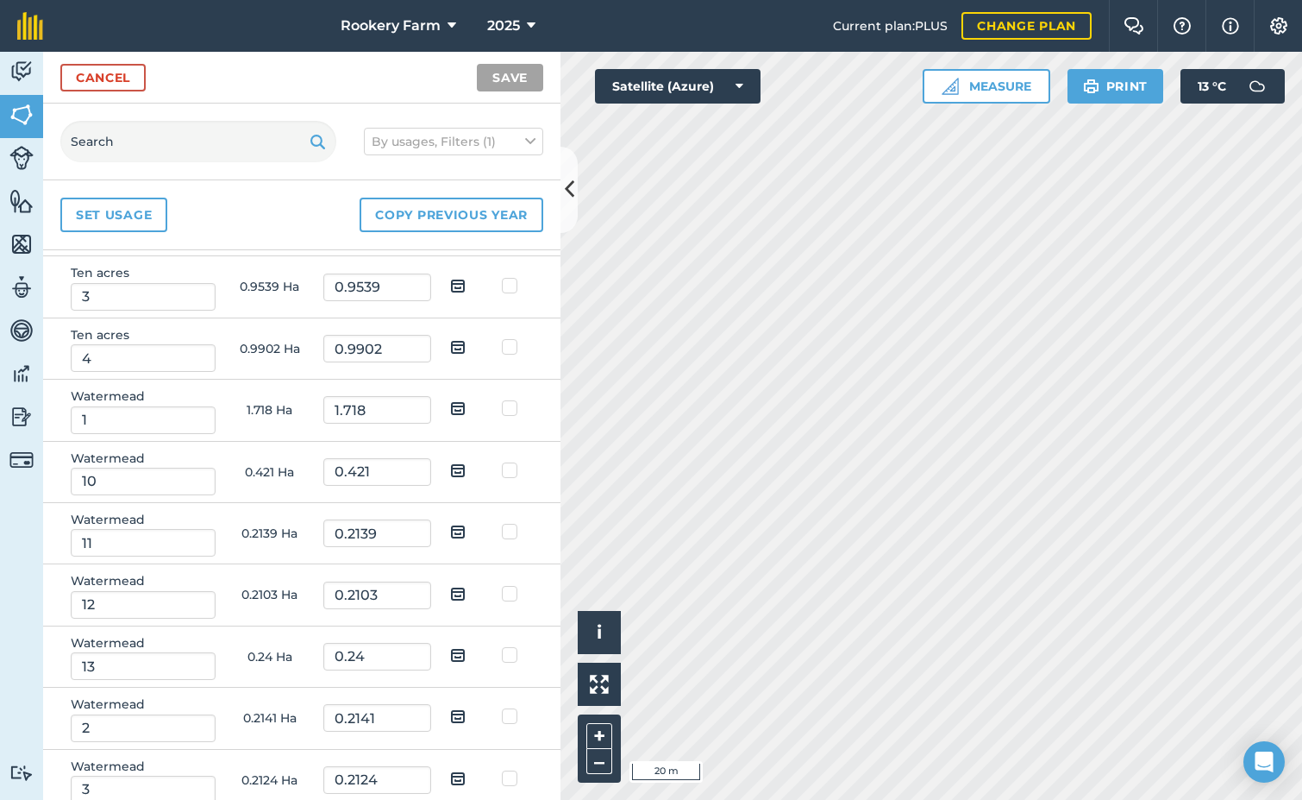
checkbox input "true"
click at [501, 74] on button "Save" at bounding box center [510, 78] width 66 height 28
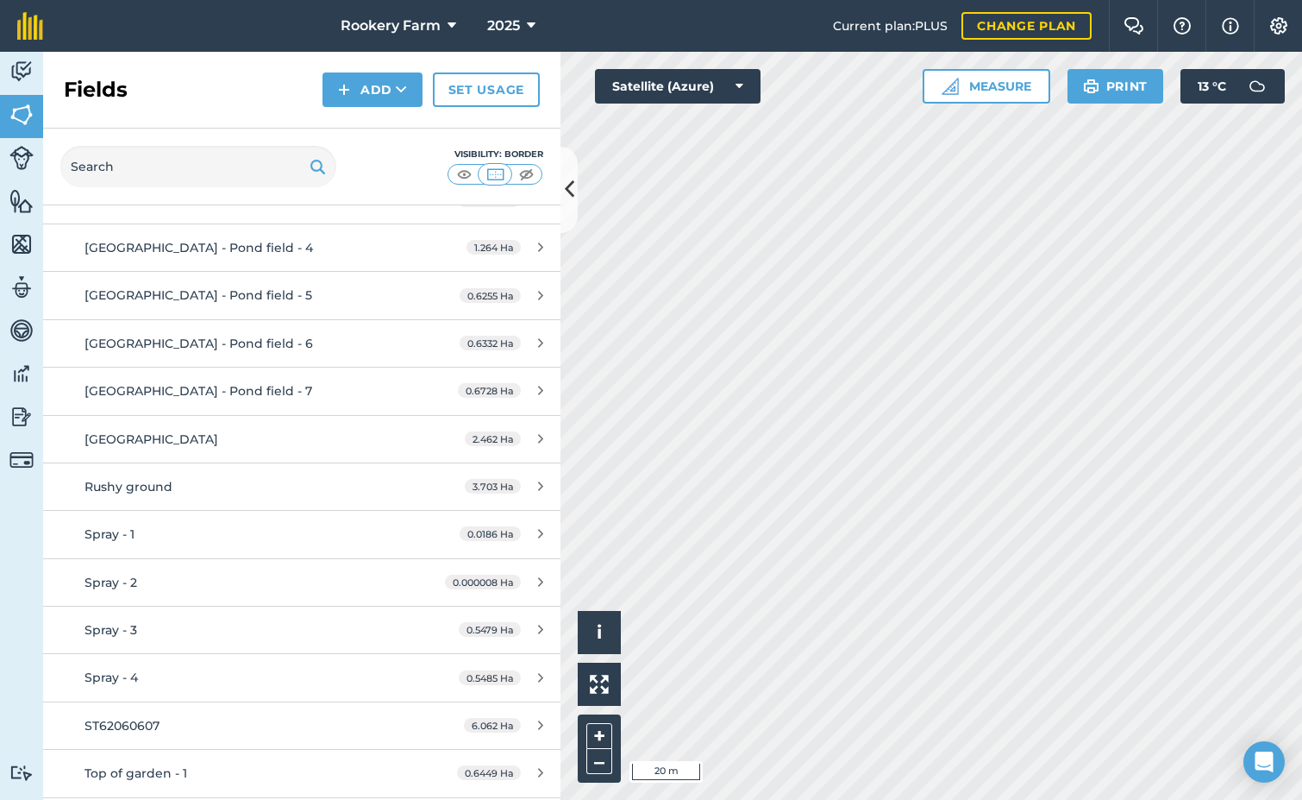
scroll to position [7246, 0]
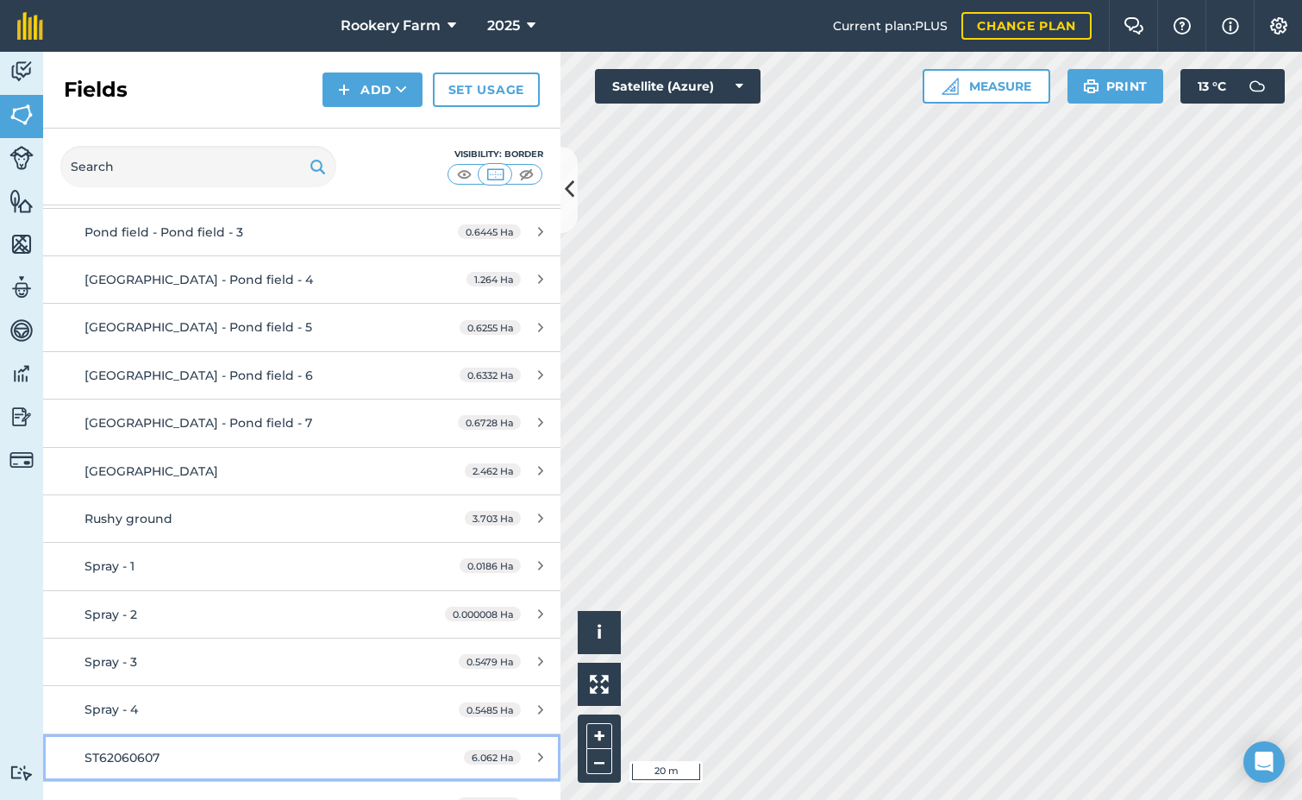
click at [222, 748] on div "ST62060607" at bounding box center [247, 757] width 324 height 19
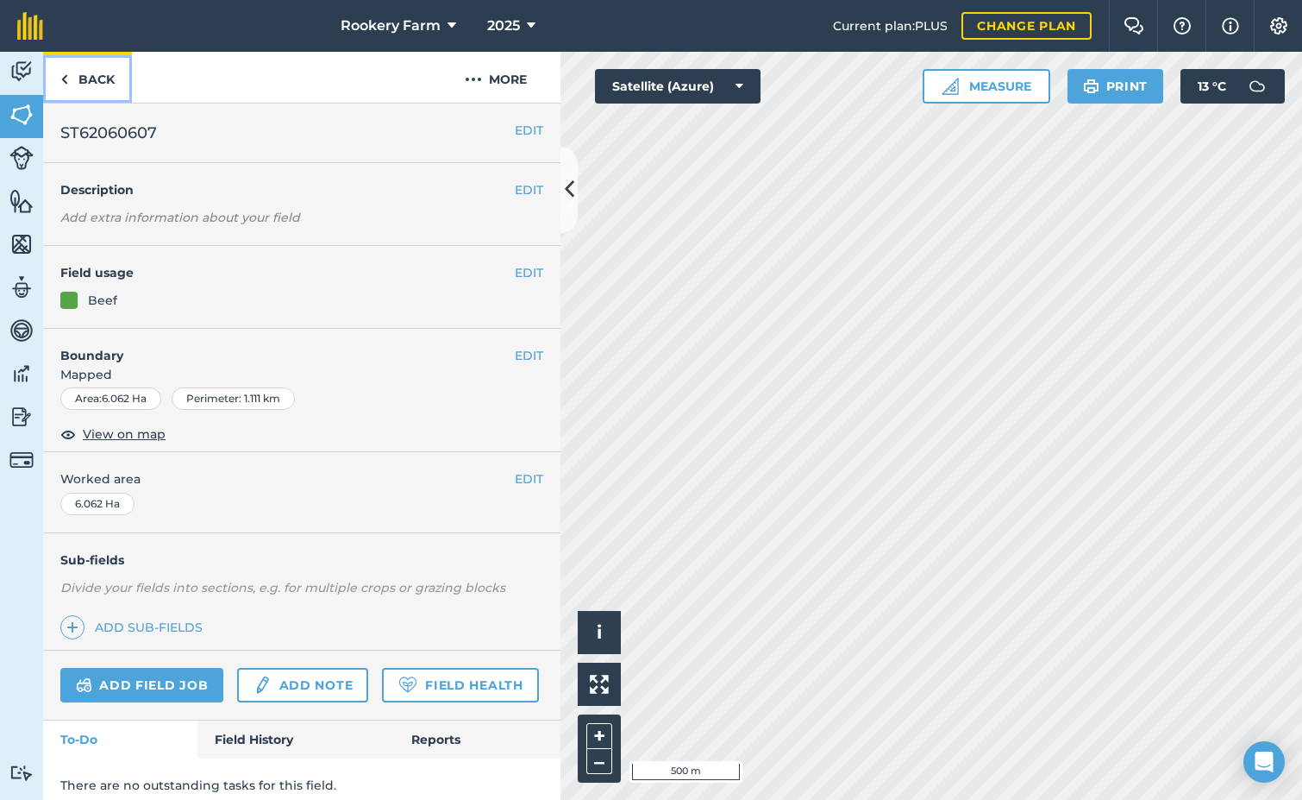
click at [105, 90] on link "Back" at bounding box center [87, 77] width 89 height 51
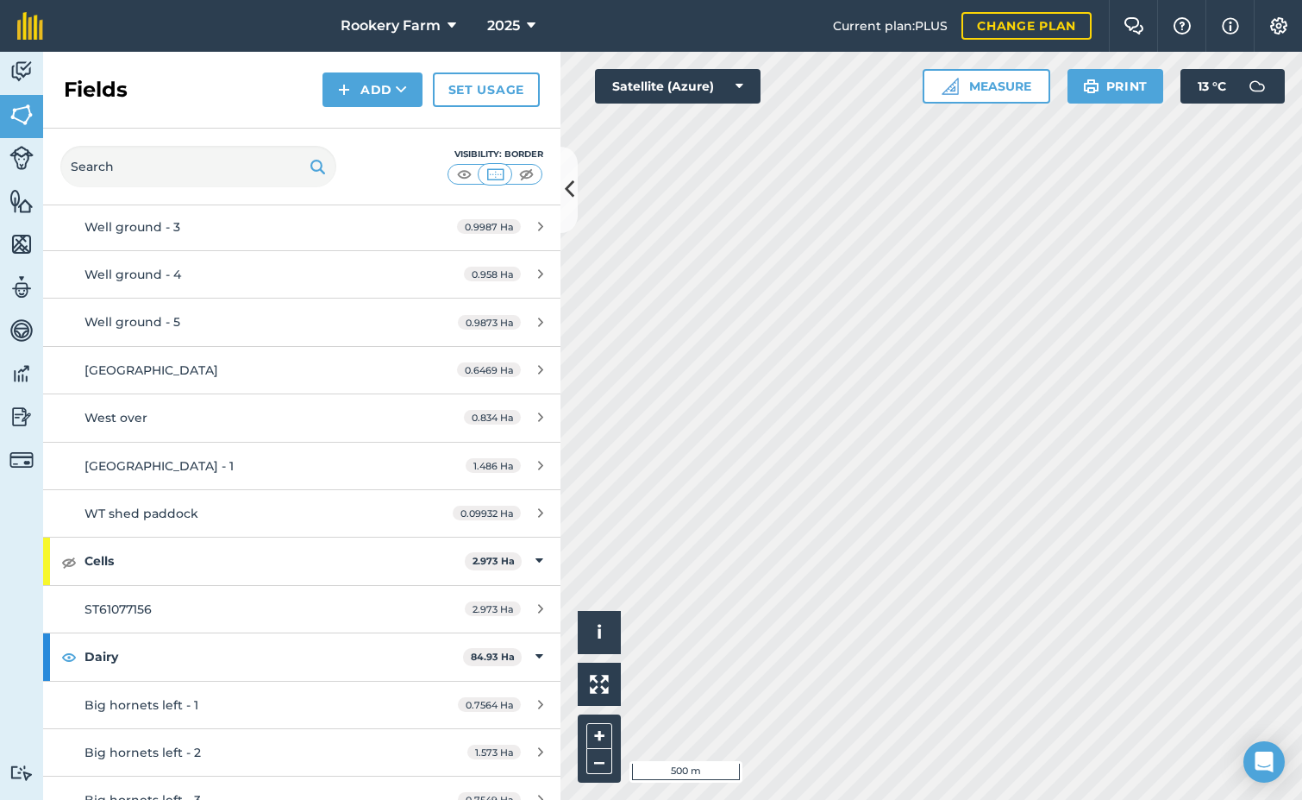
scroll to position [9057, 0]
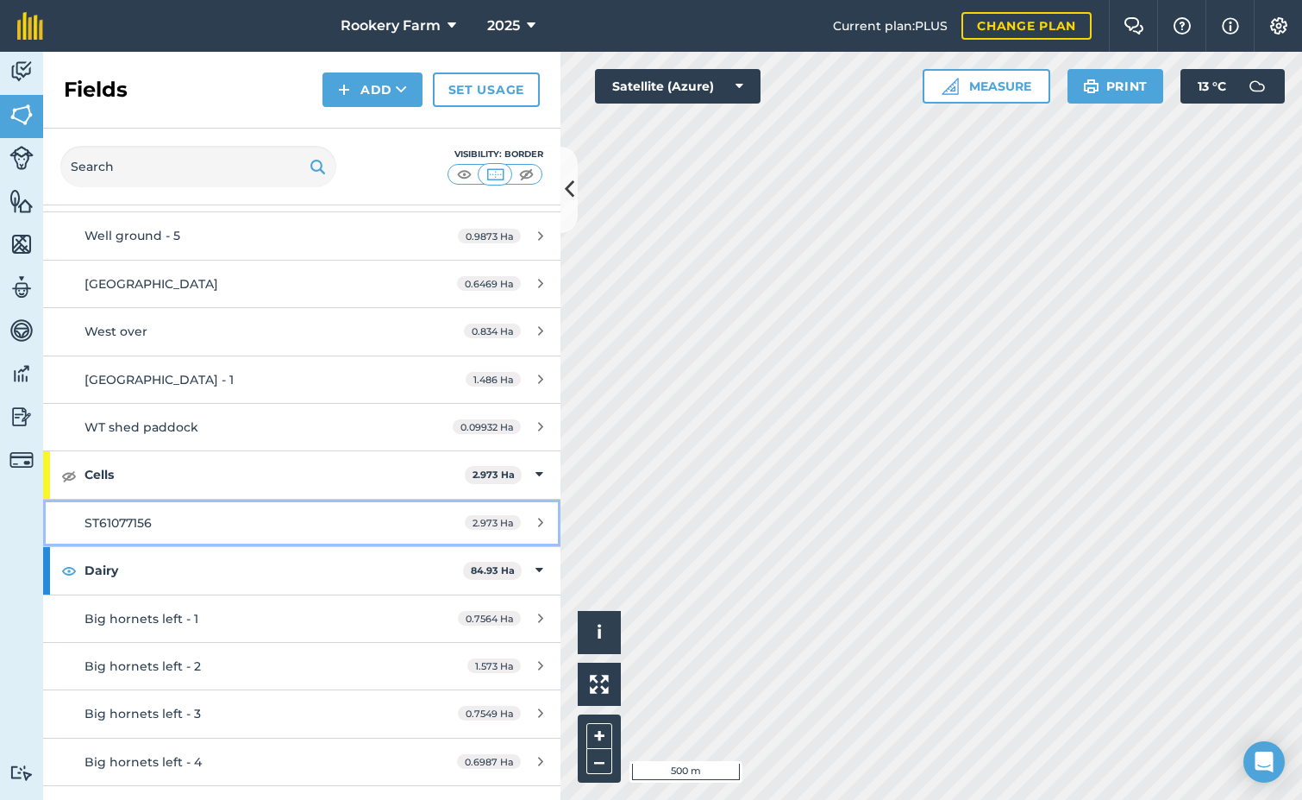
click at [204, 513] on div "ST61077156" at bounding box center [247, 522] width 324 height 19
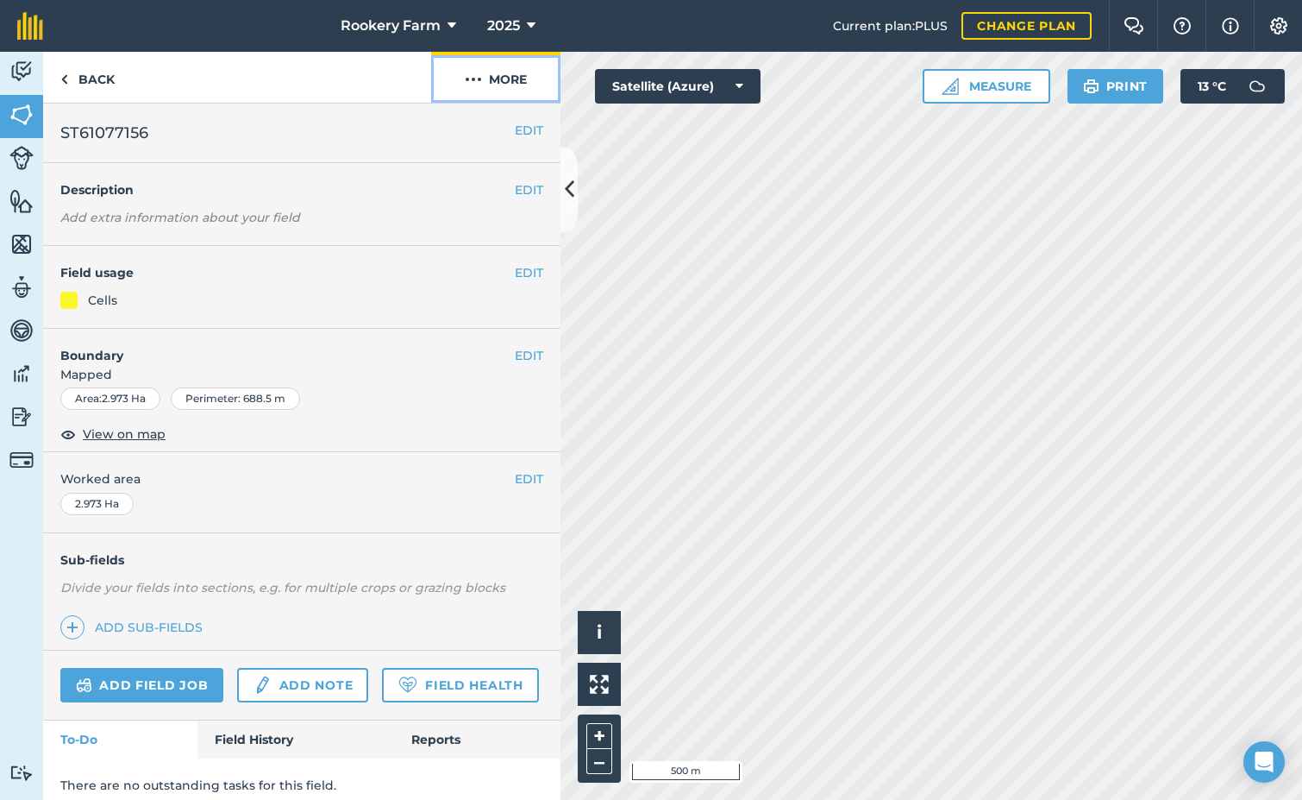
click at [507, 88] on button "More" at bounding box center [495, 77] width 129 height 51
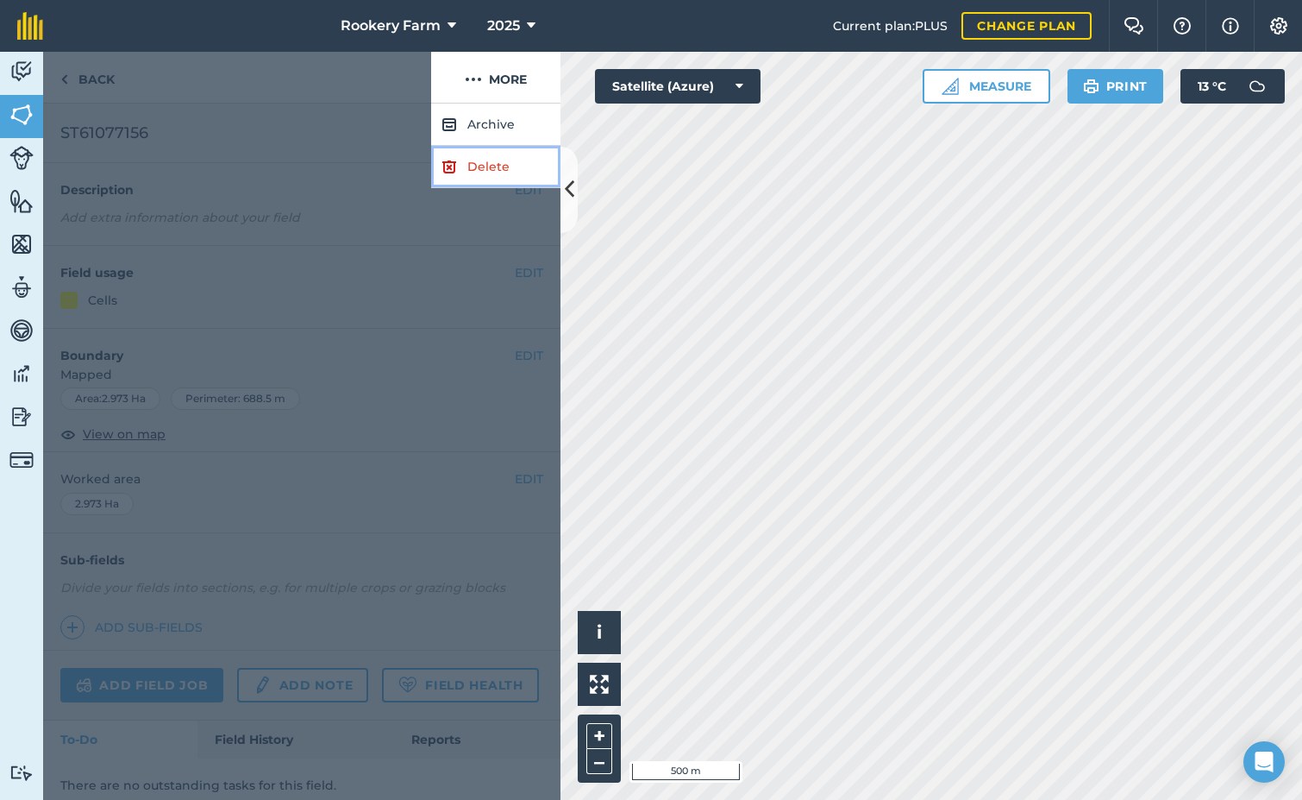
click at [484, 168] on link "Delete" at bounding box center [495, 167] width 129 height 42
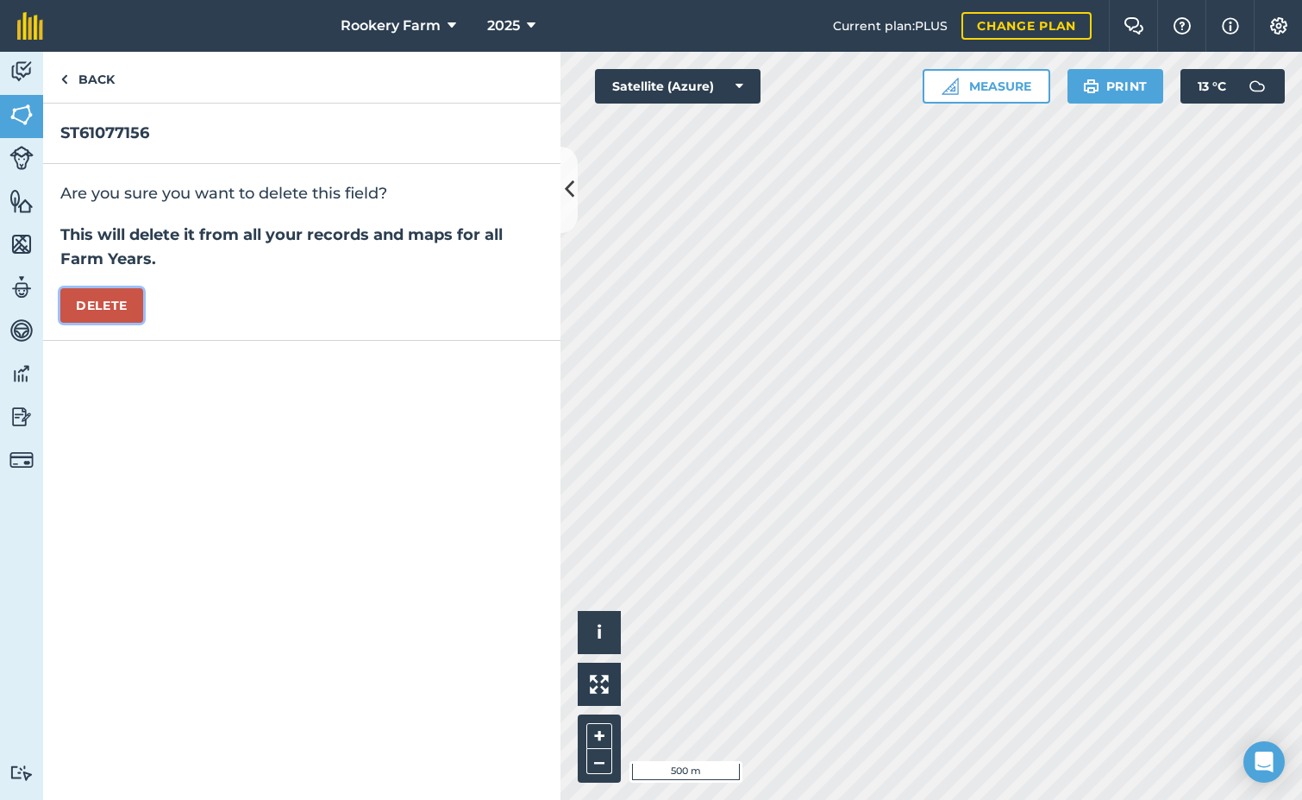
click at [110, 302] on button "Delete" at bounding box center [101, 305] width 83 height 35
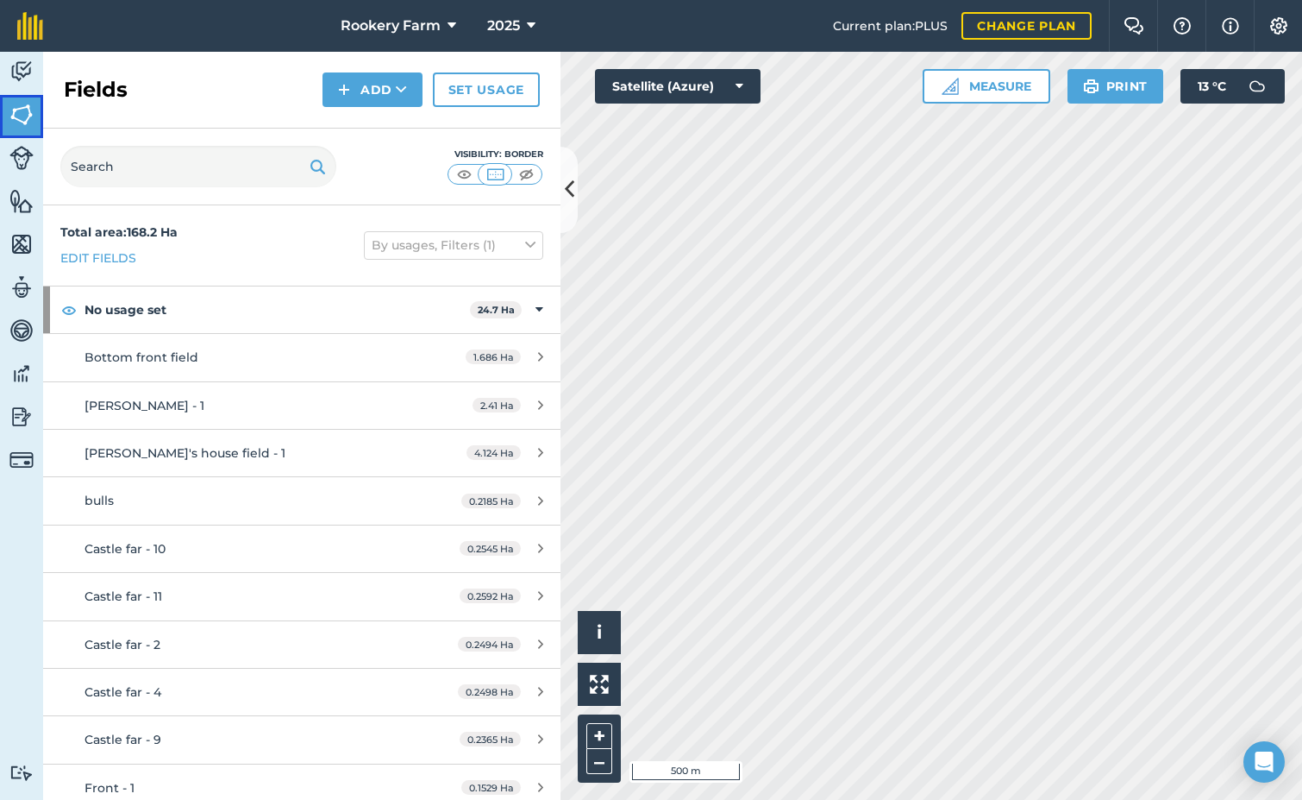
click at [28, 122] on img at bounding box center [21, 115] width 24 height 26
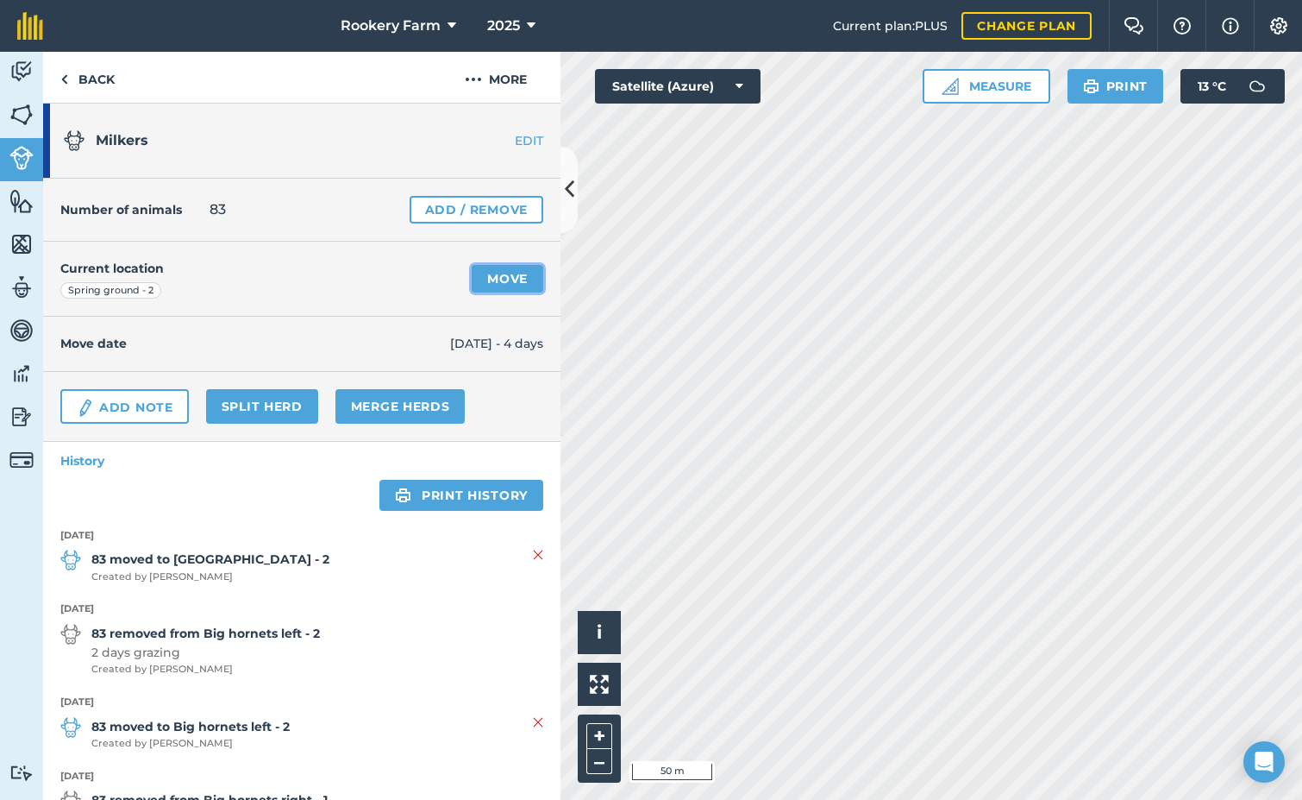
click at [517, 275] on link "Move" at bounding box center [508, 279] width 72 height 28
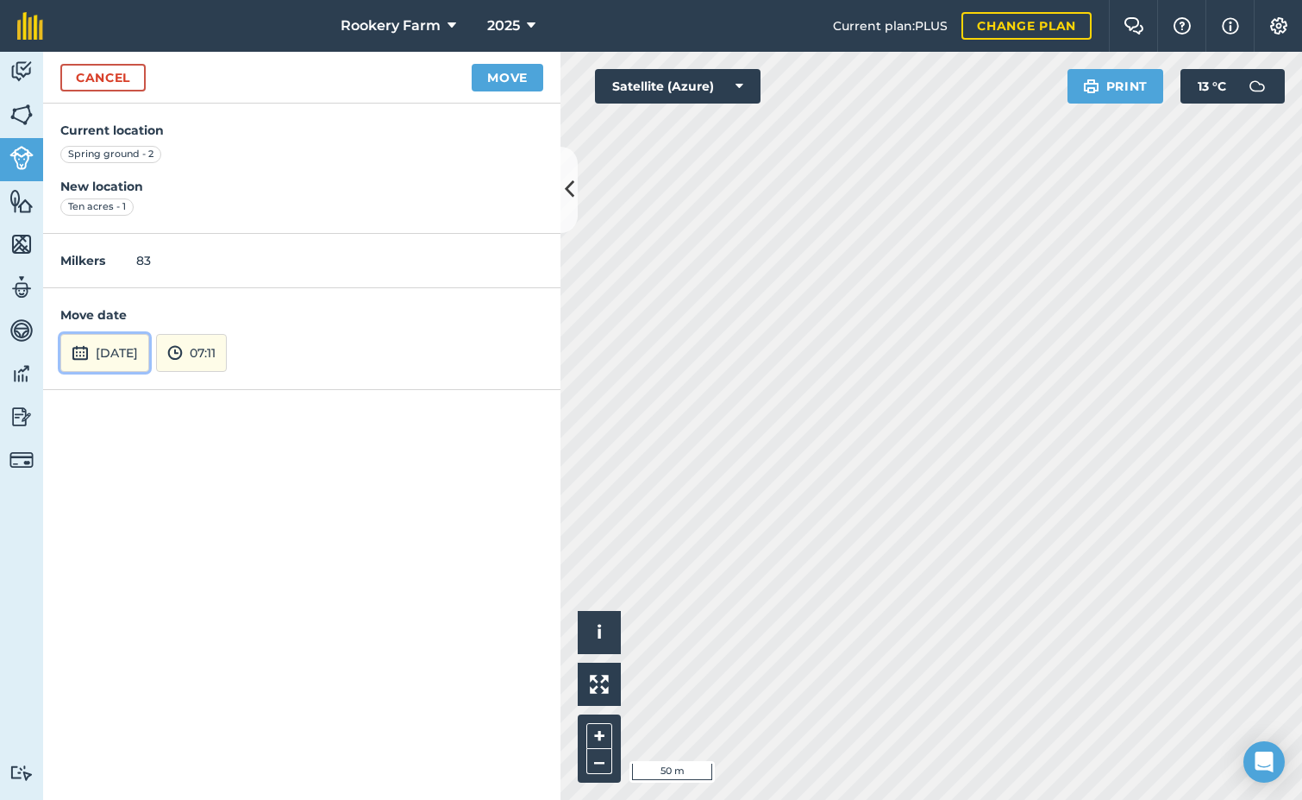
click at [94, 359] on button "[DATE]" at bounding box center [104, 353] width 89 height 38
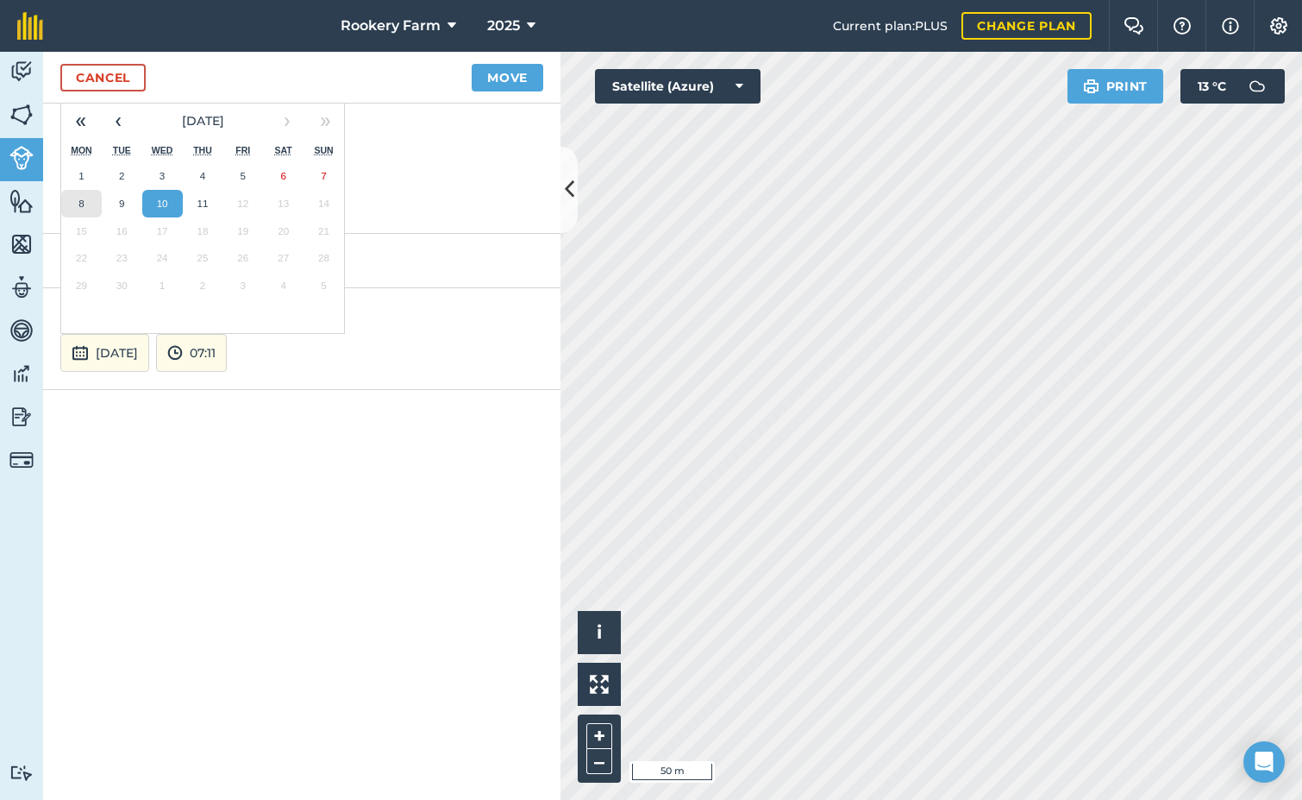
click at [82, 204] on abbr "8" at bounding box center [80, 203] width 5 height 11
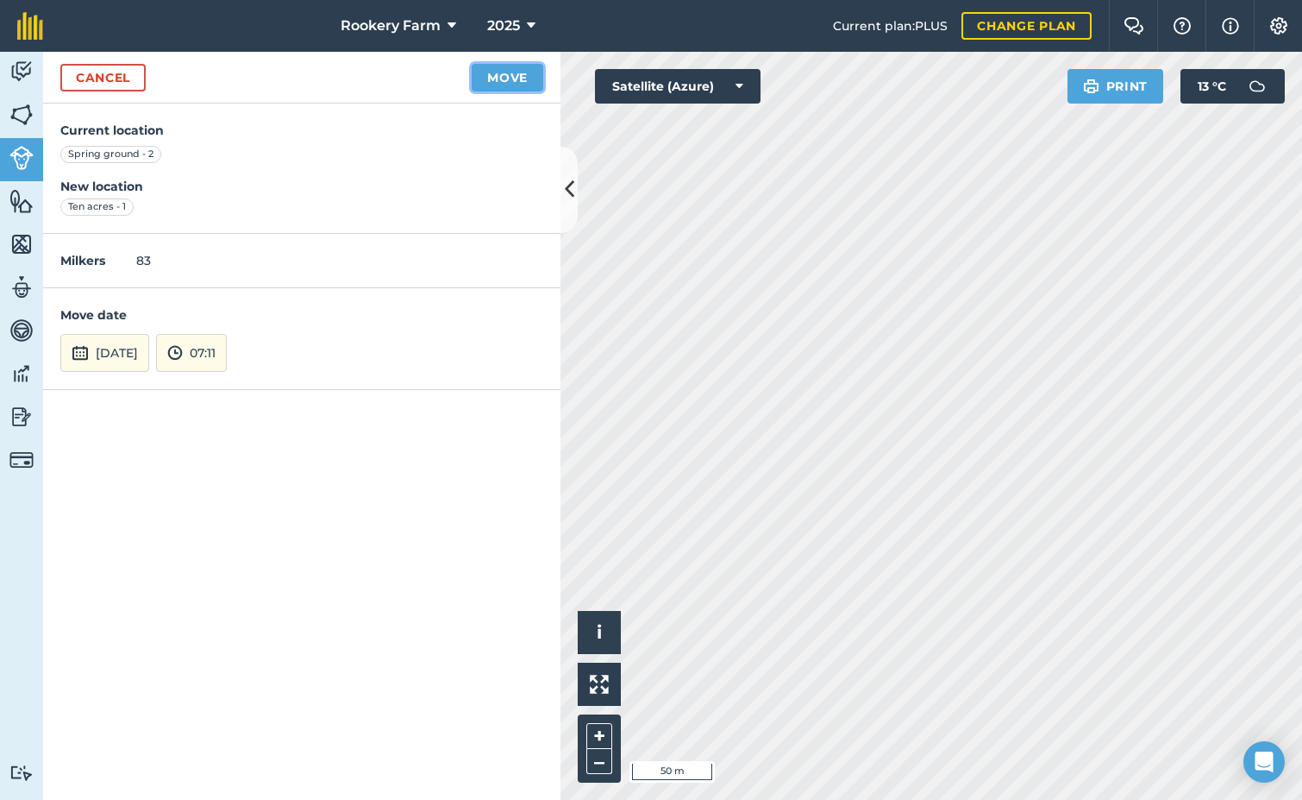
click at [526, 85] on button "Move" at bounding box center [508, 78] width 72 height 28
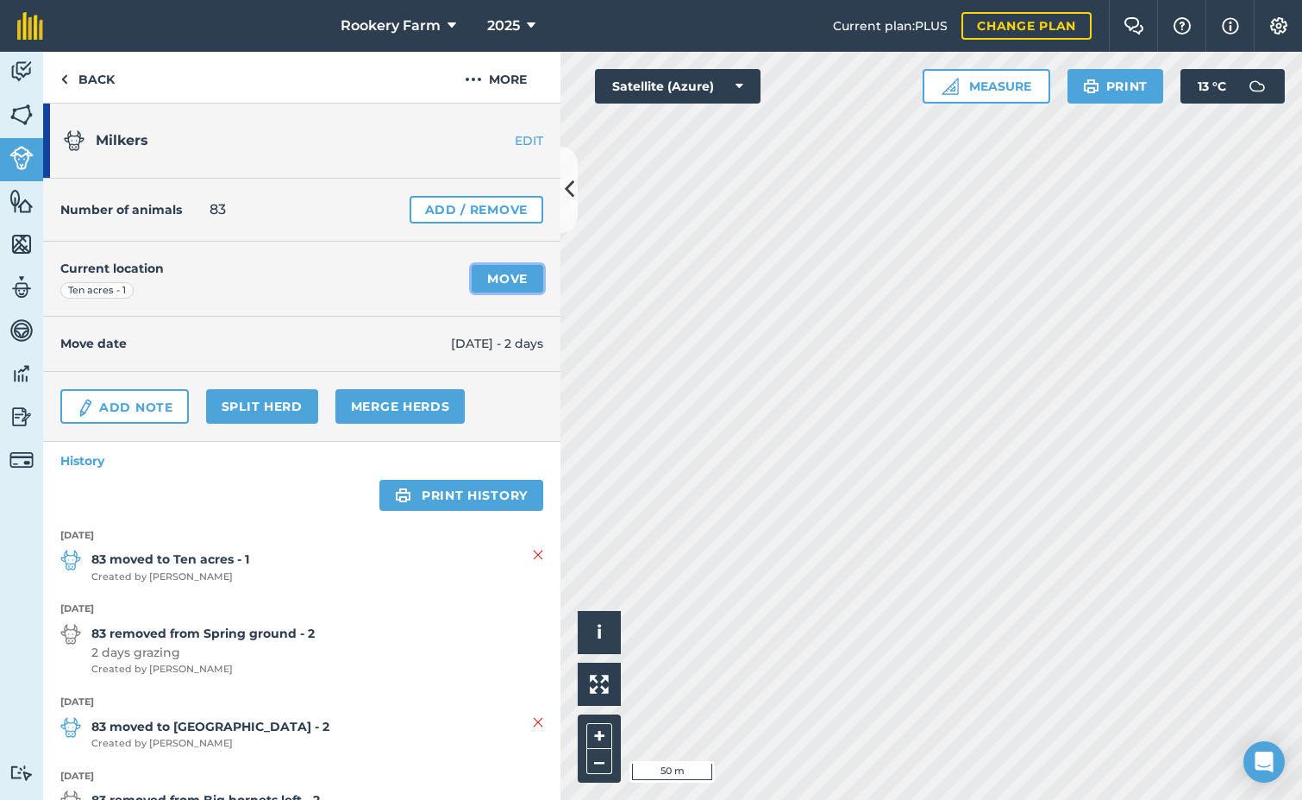
click at [510, 280] on link "Move" at bounding box center [508, 279] width 72 height 28
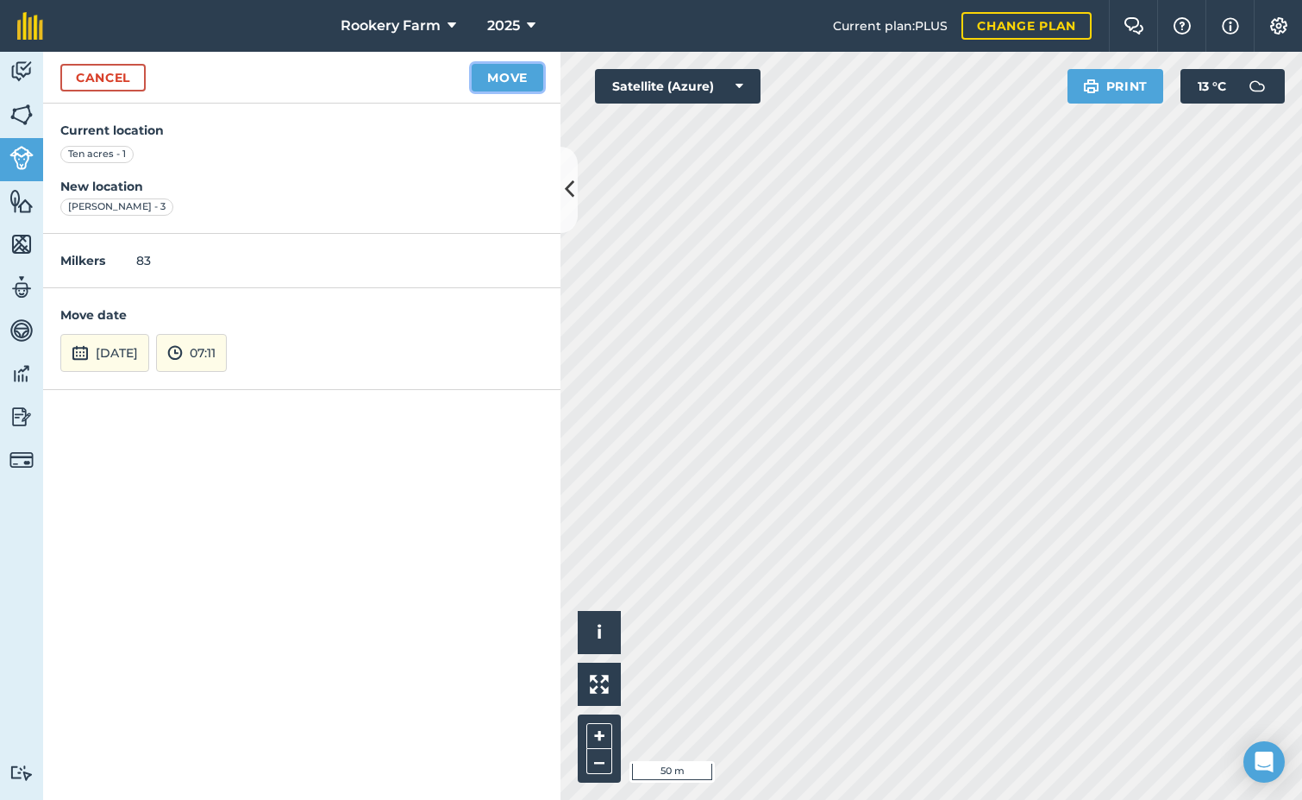
click at [501, 78] on button "Move" at bounding box center [508, 78] width 72 height 28
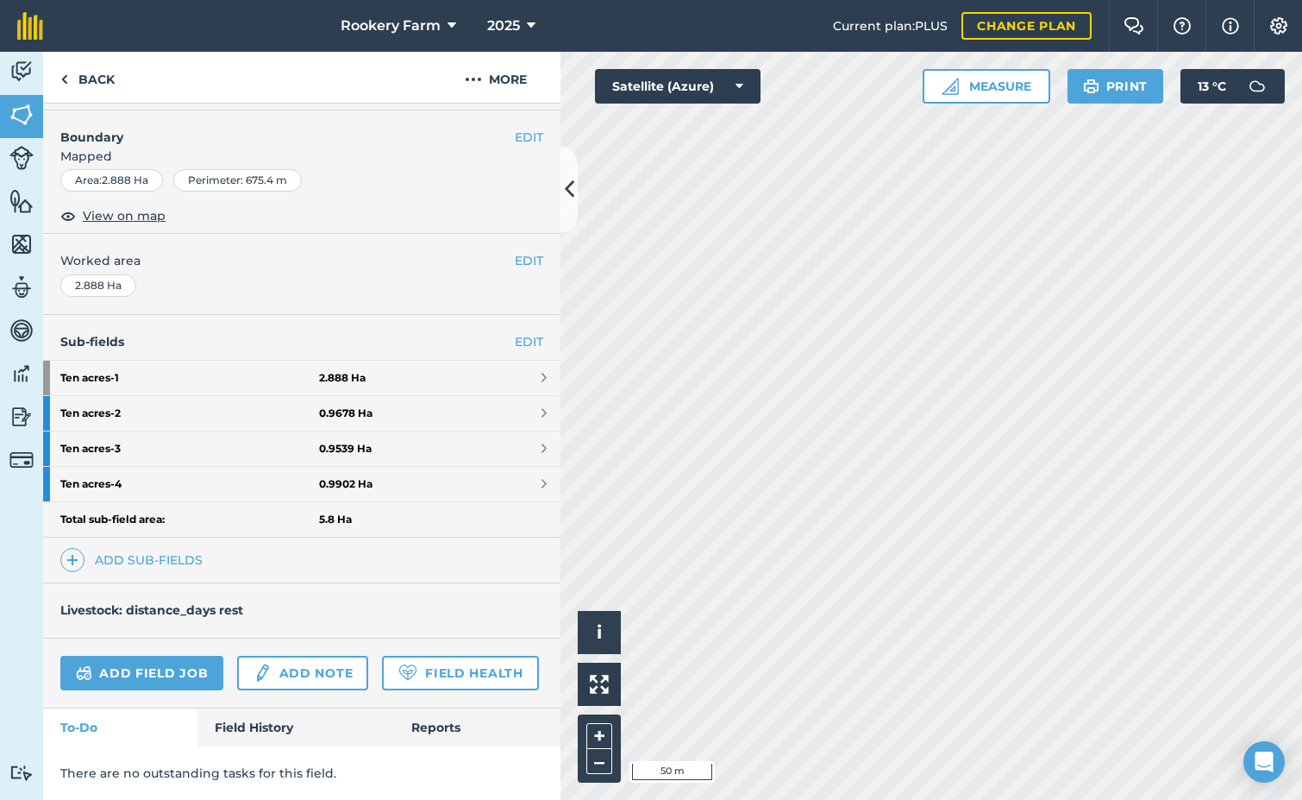
scroll to position [267, 0]
click at [277, 720] on link "Field History" at bounding box center [296, 727] width 196 height 38
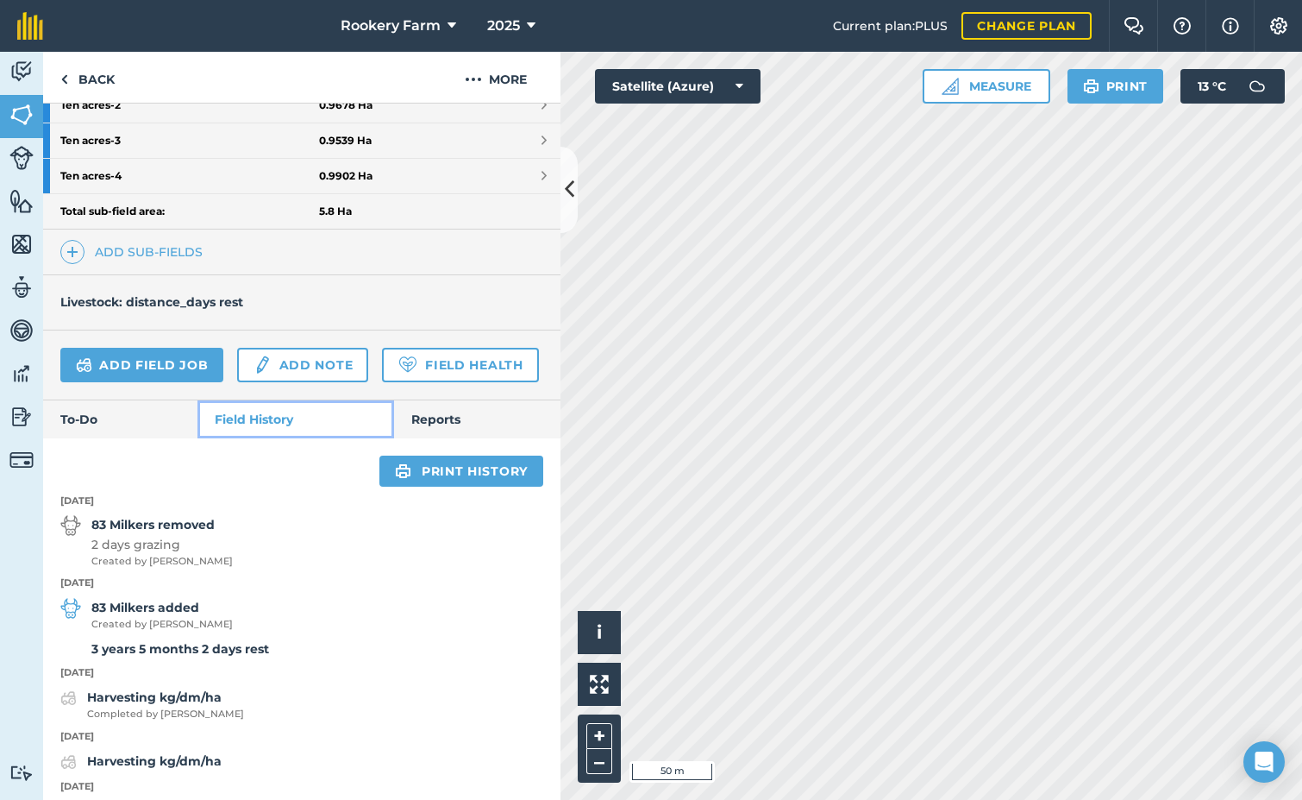
scroll to position [612, 0]
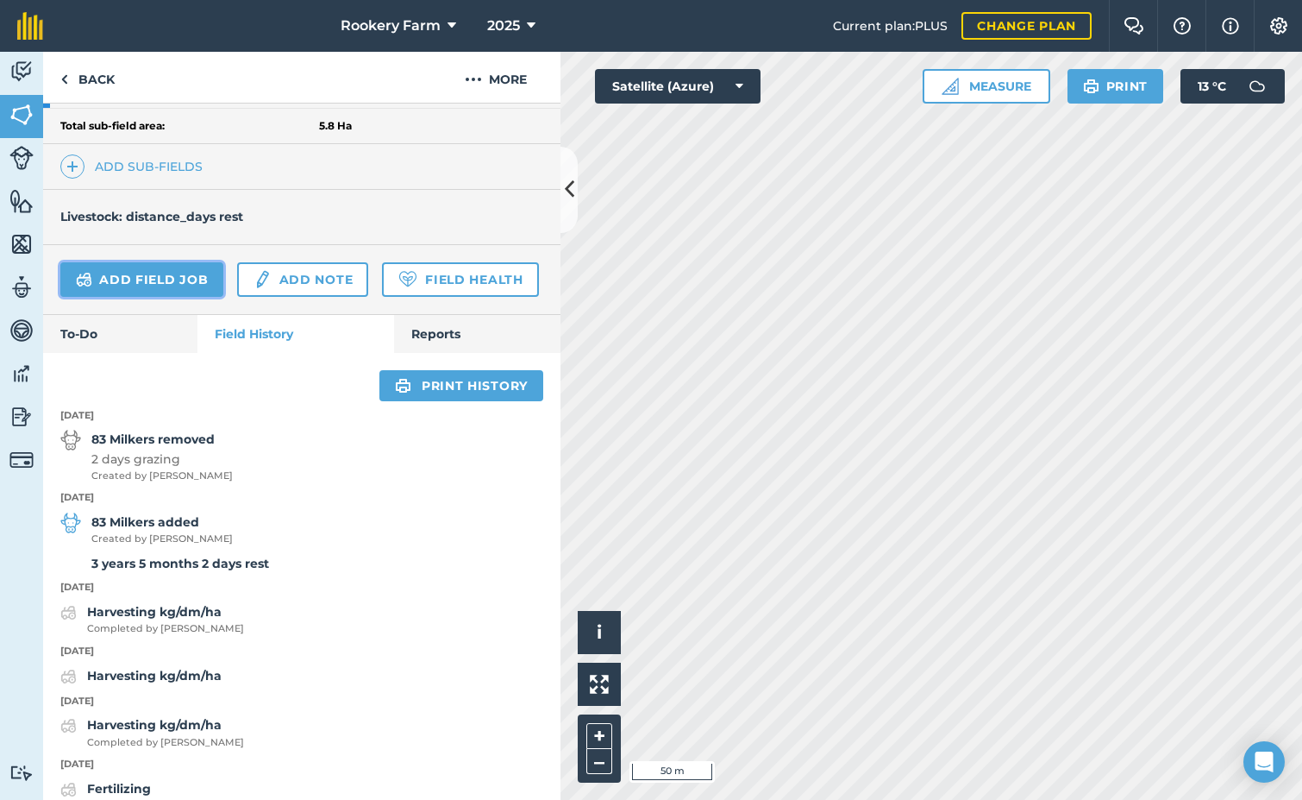
click at [141, 282] on link "Add field job" at bounding box center [141, 279] width 163 height 35
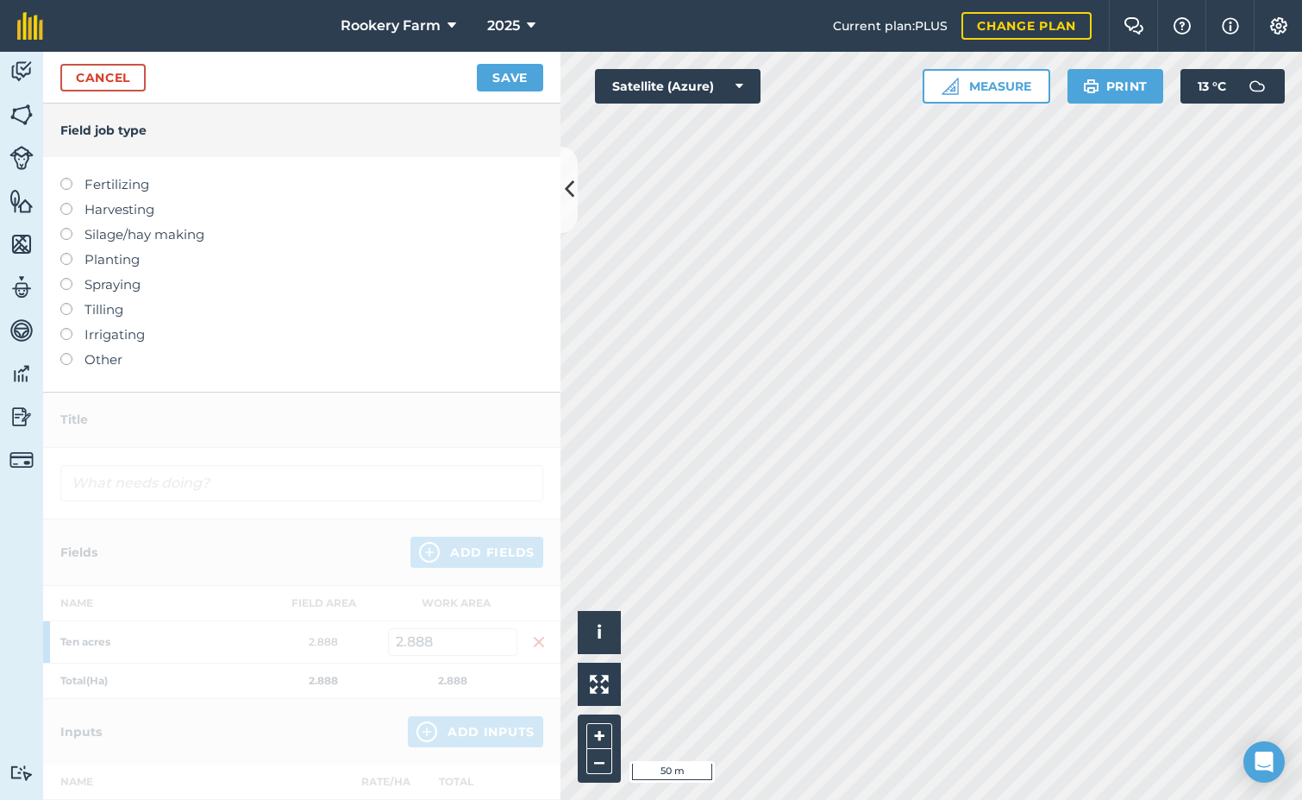
click at [70, 203] on label at bounding box center [72, 203] width 24 height 0
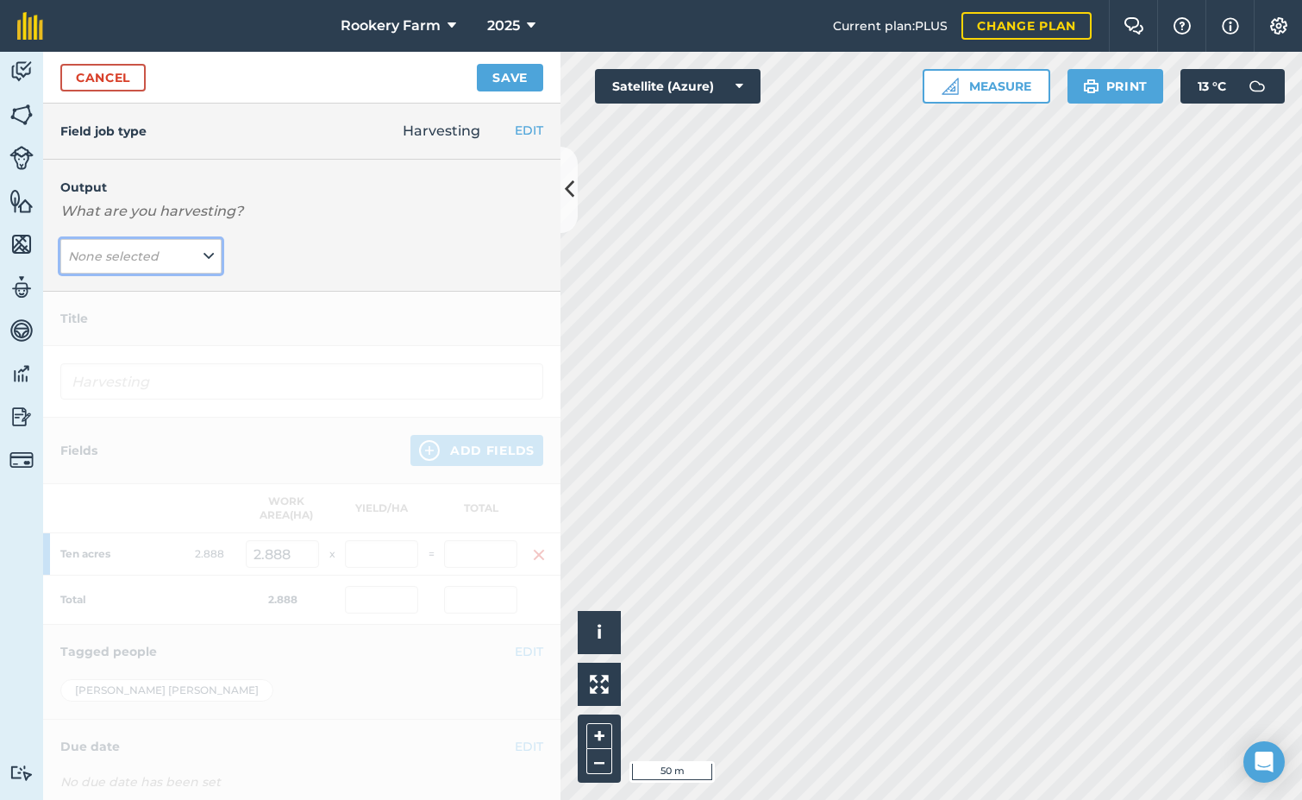
click at [209, 262] on icon at bounding box center [209, 256] width 10 height 19
click at [166, 286] on button "kg/dm/ha ( kg )" at bounding box center [140, 290] width 161 height 33
type input "Harvesting kg/dm/ha"
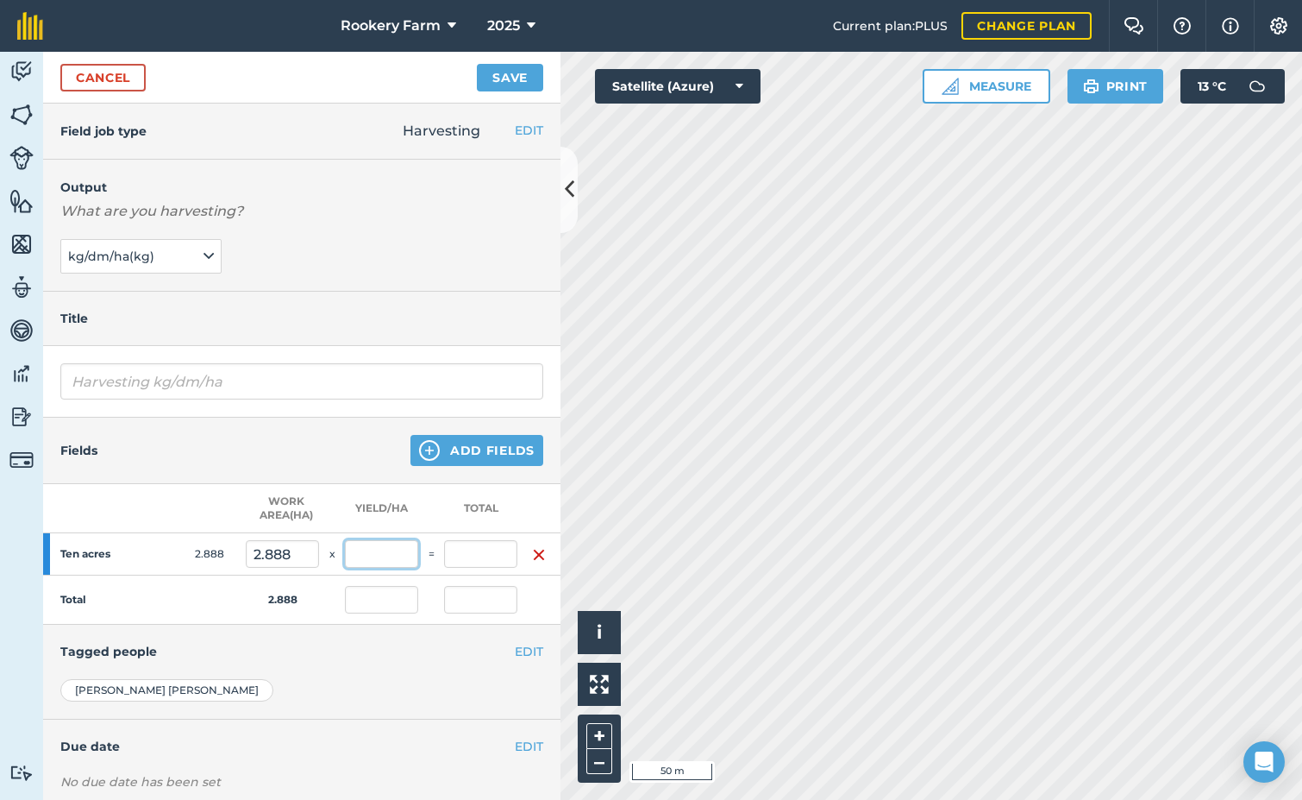
click at [399, 549] on input "text" at bounding box center [381, 554] width 73 height 28
type input "500"
type input "1,444"
type input "500"
type input "1,444"
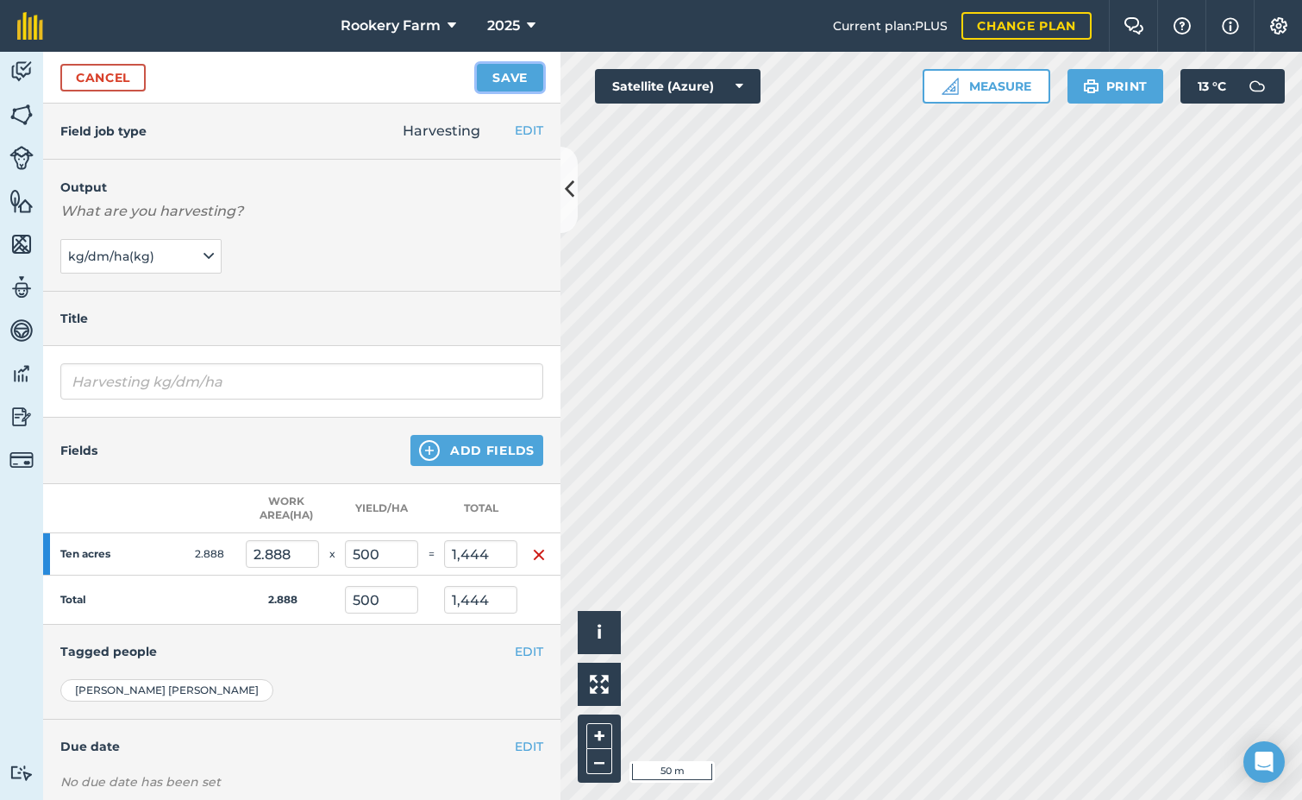
click at [507, 83] on button "Save" at bounding box center [510, 78] width 66 height 28
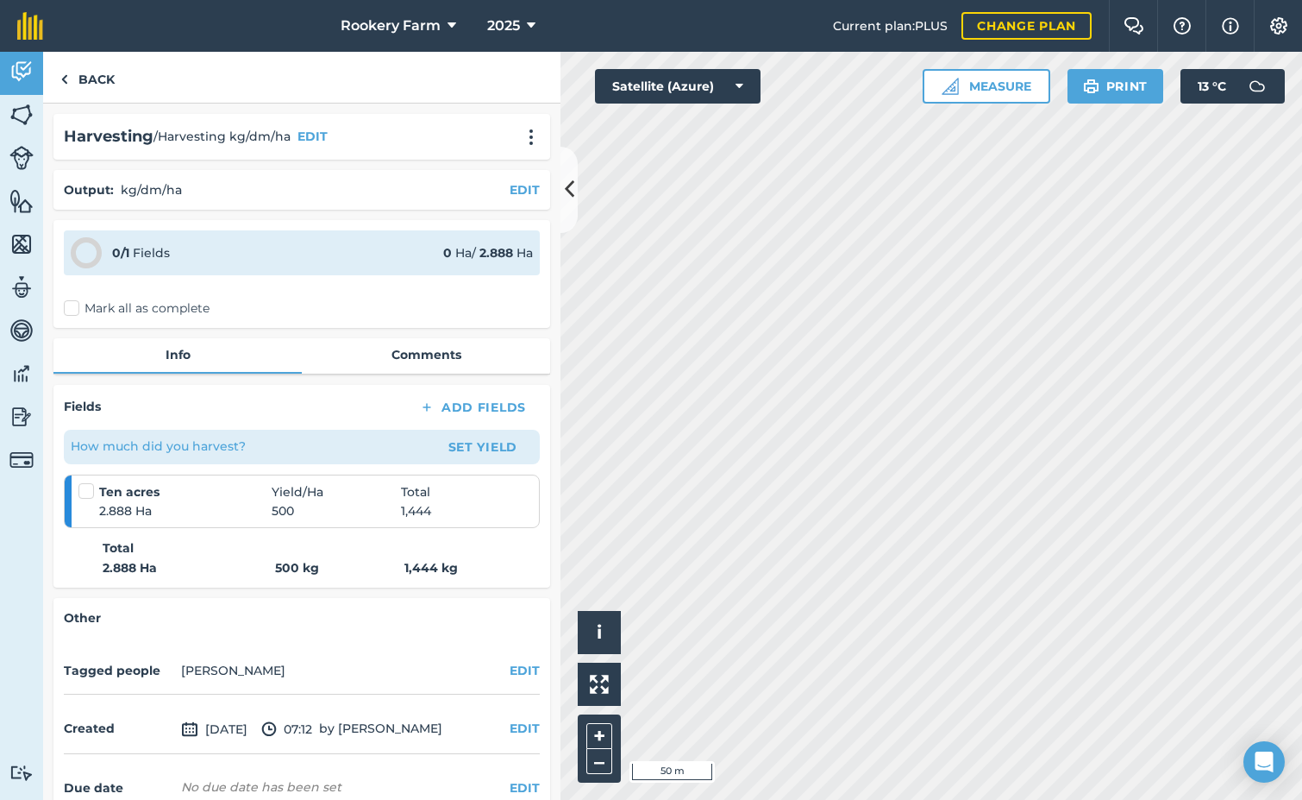
click at [74, 308] on label "Mark all as complete" at bounding box center [137, 308] width 146 height 18
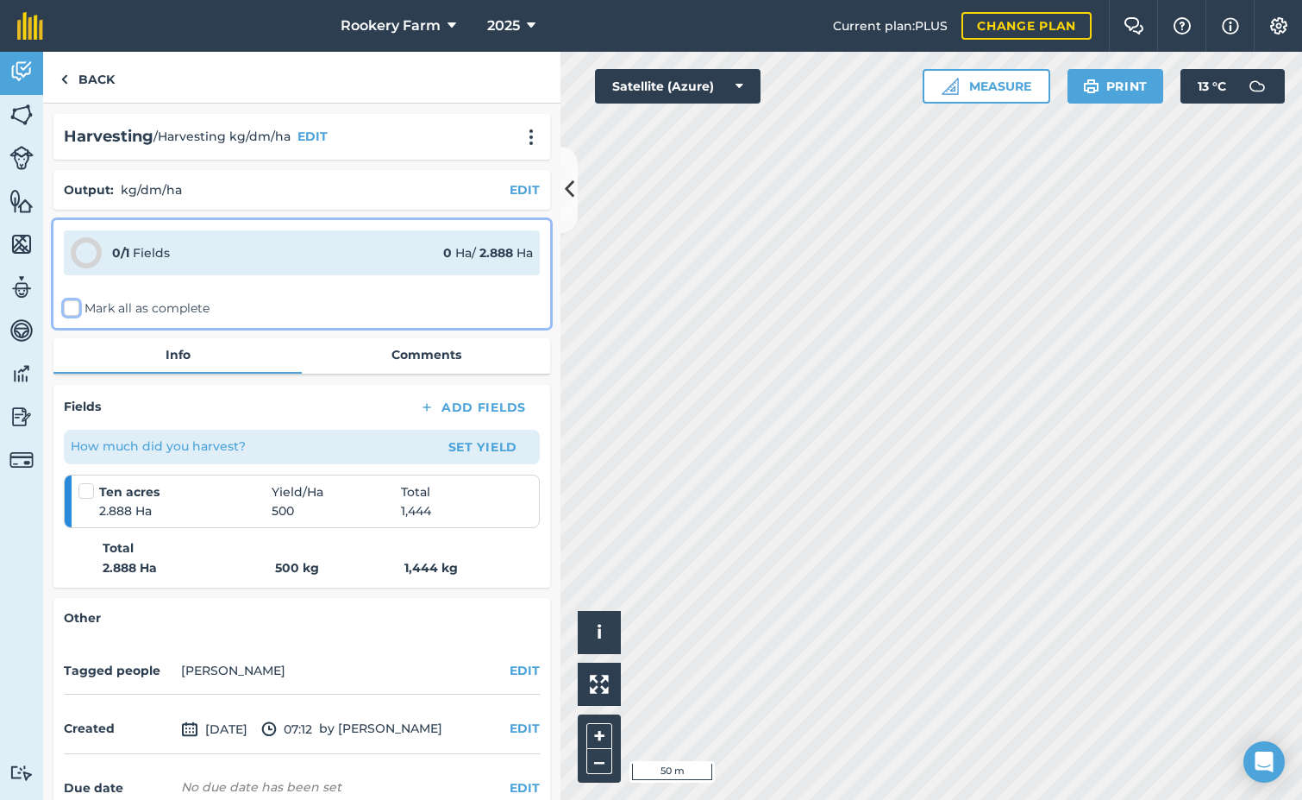
click at [74, 308] on input "Mark all as complete" at bounding box center [69, 304] width 11 height 11
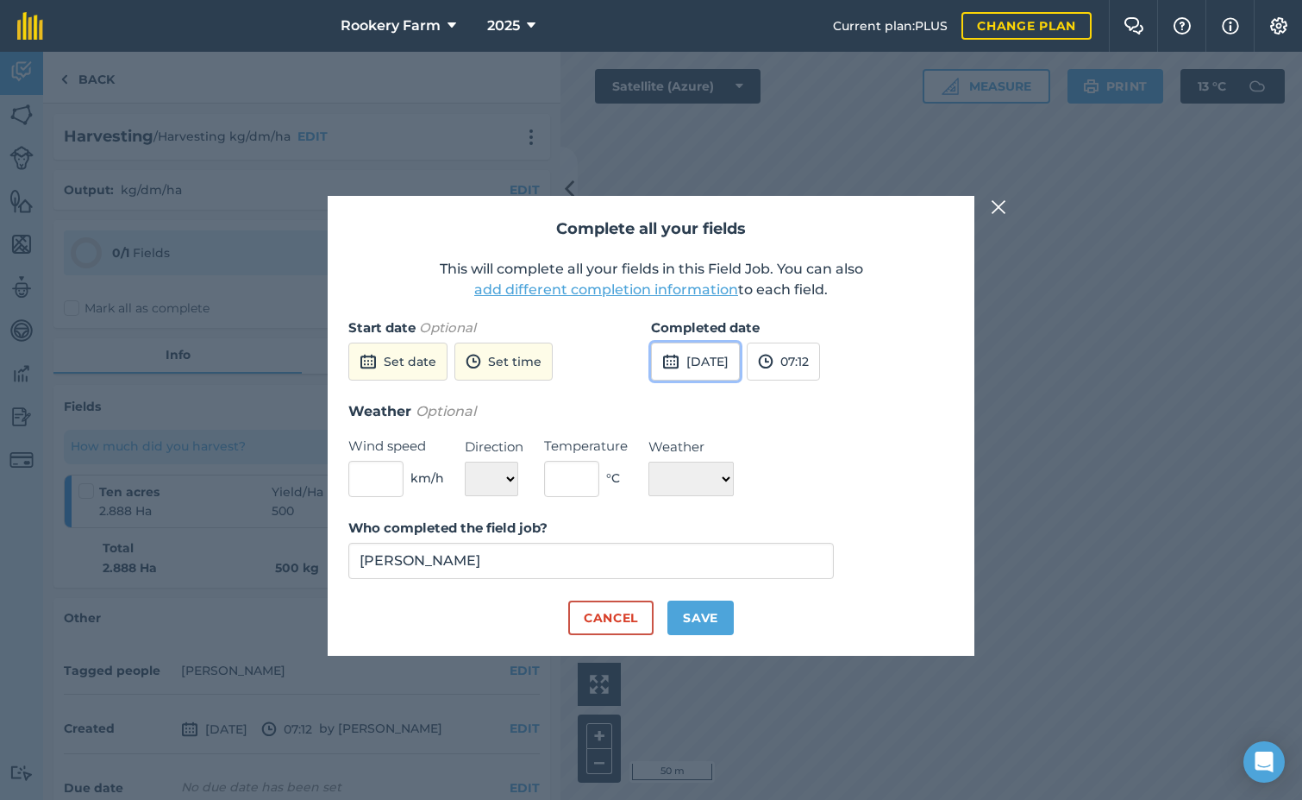
click at [740, 361] on button "[DATE]" at bounding box center [695, 361] width 89 height 38
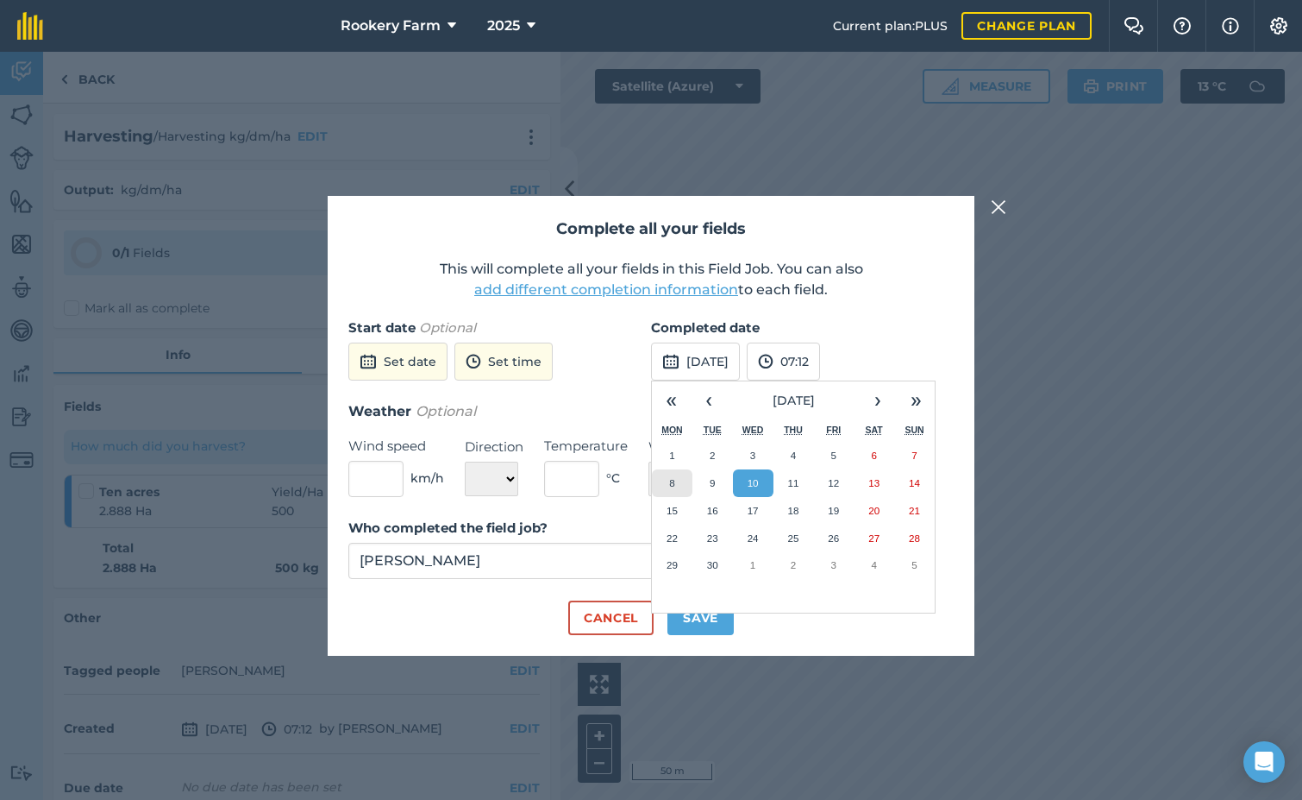
click at [682, 479] on button "8" at bounding box center [672, 483] width 41 height 28
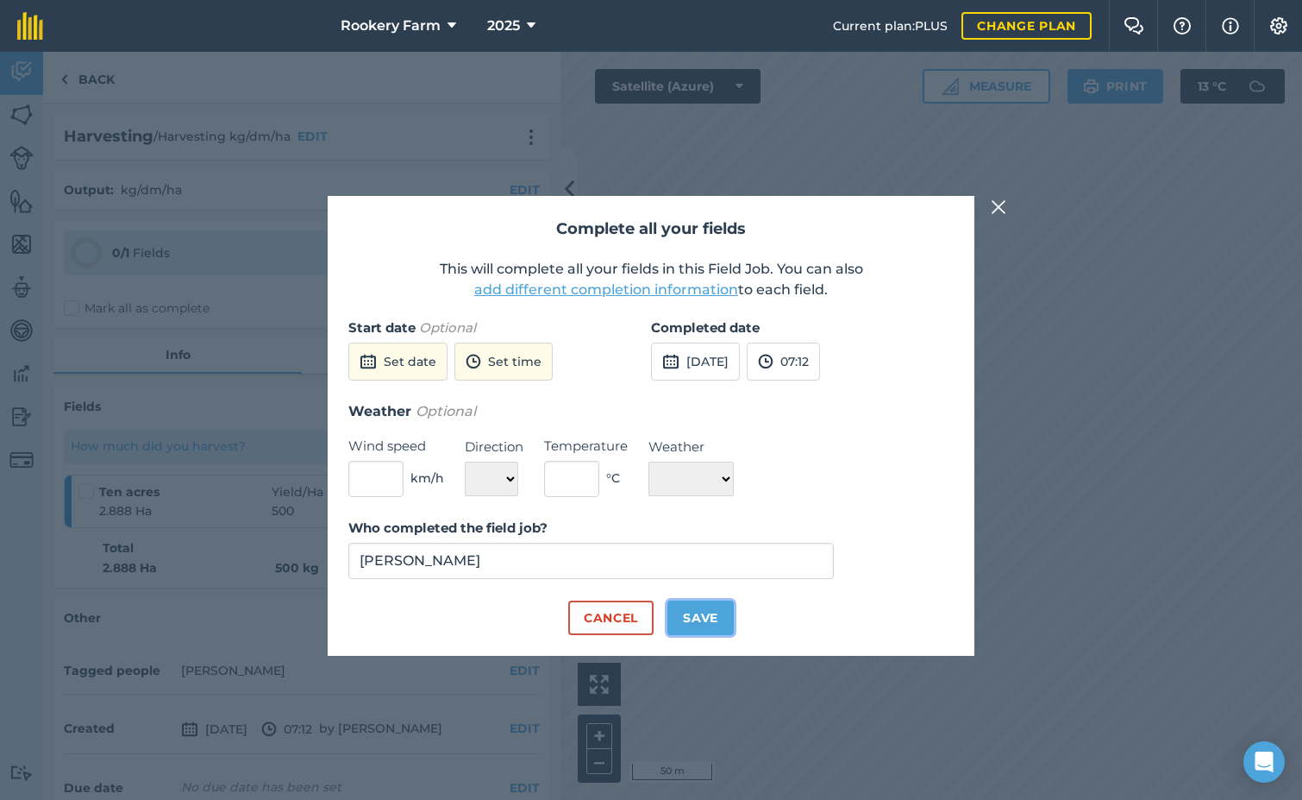
click at [701, 619] on button "Save" at bounding box center [701, 617] width 66 height 35
checkbox input "true"
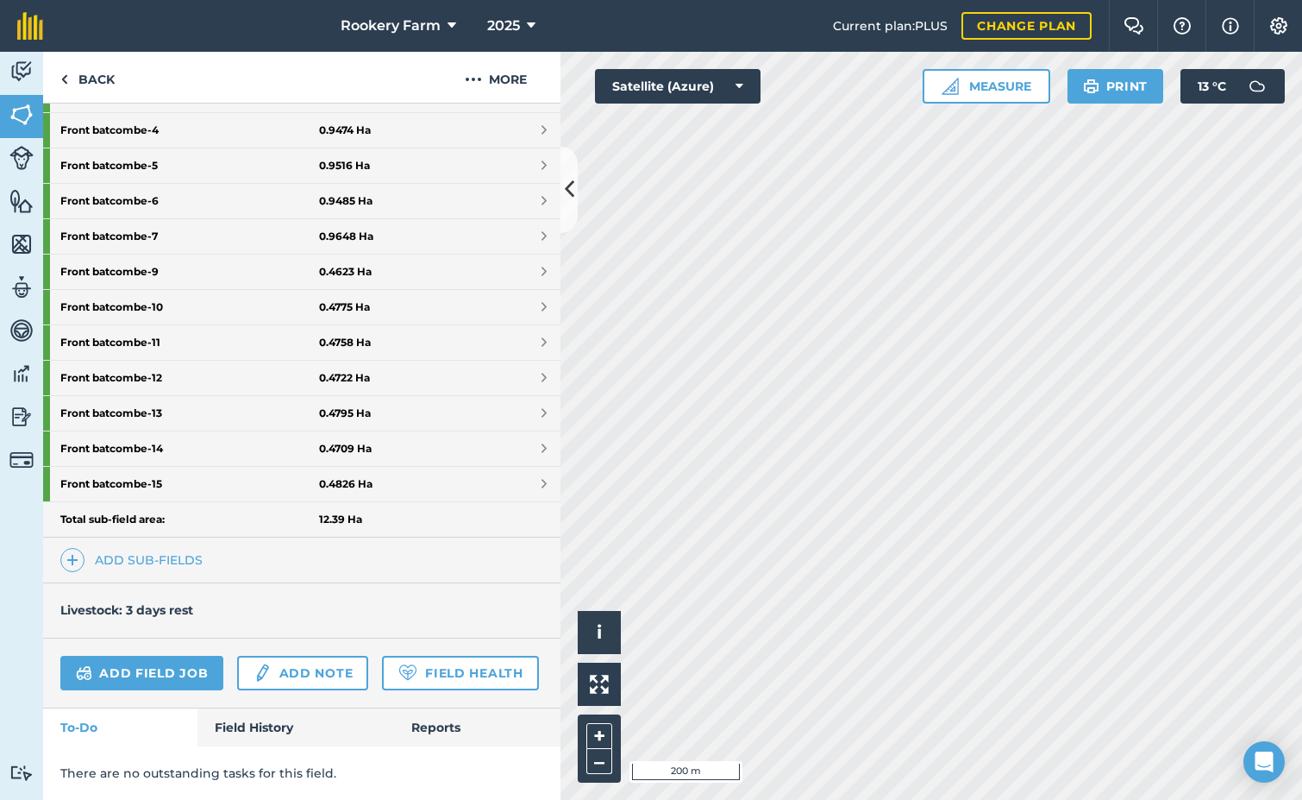
scroll to position [549, 0]
